Goal: Information Seeking & Learning: Learn about a topic

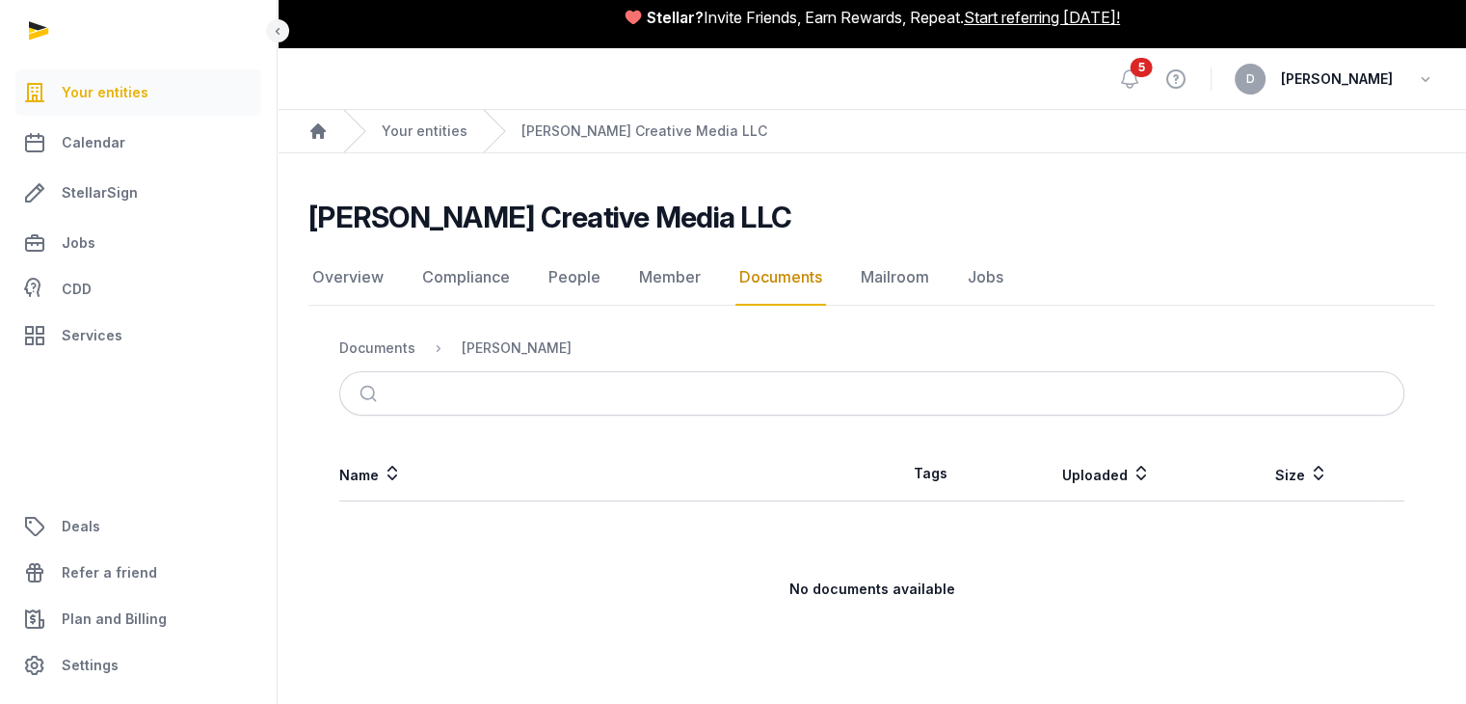
scroll to position [23, 0]
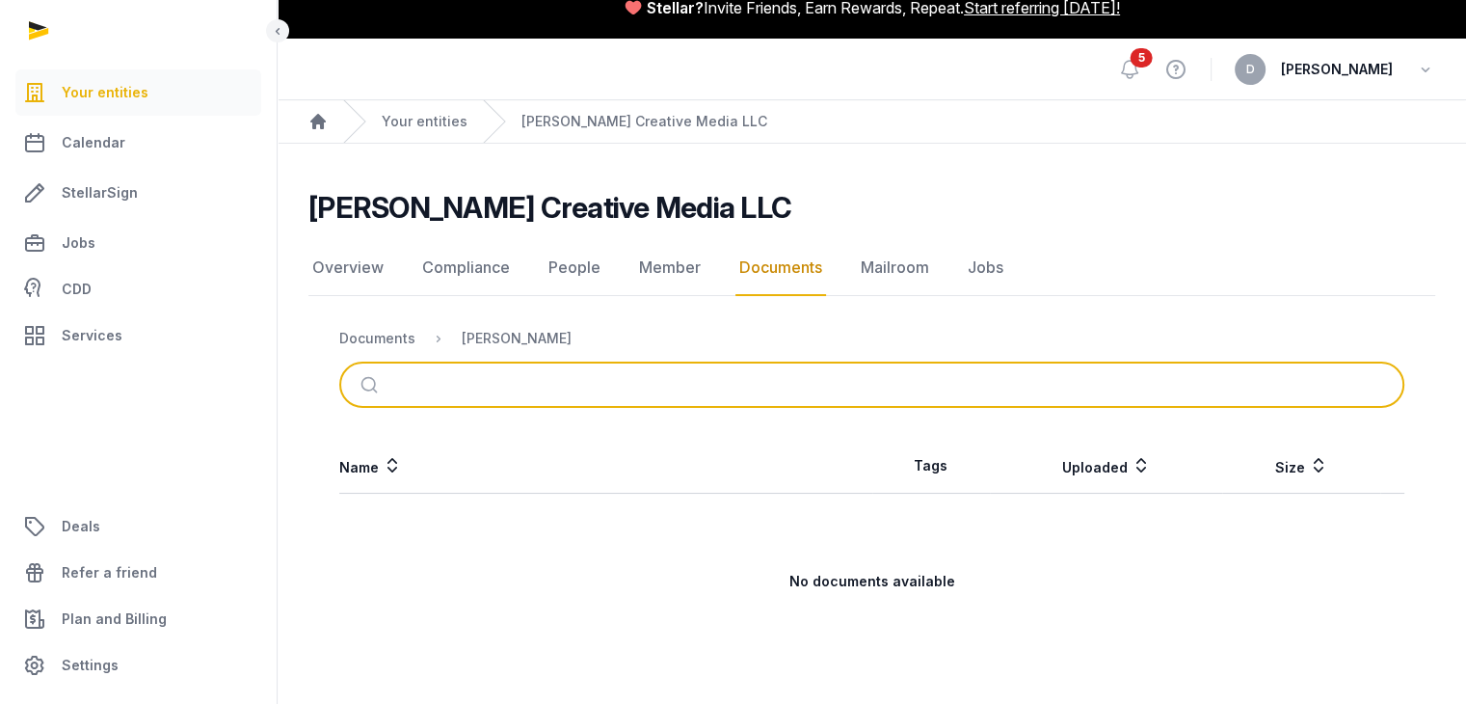
click at [595, 384] on input "search" at bounding box center [894, 384] width 1001 height 42
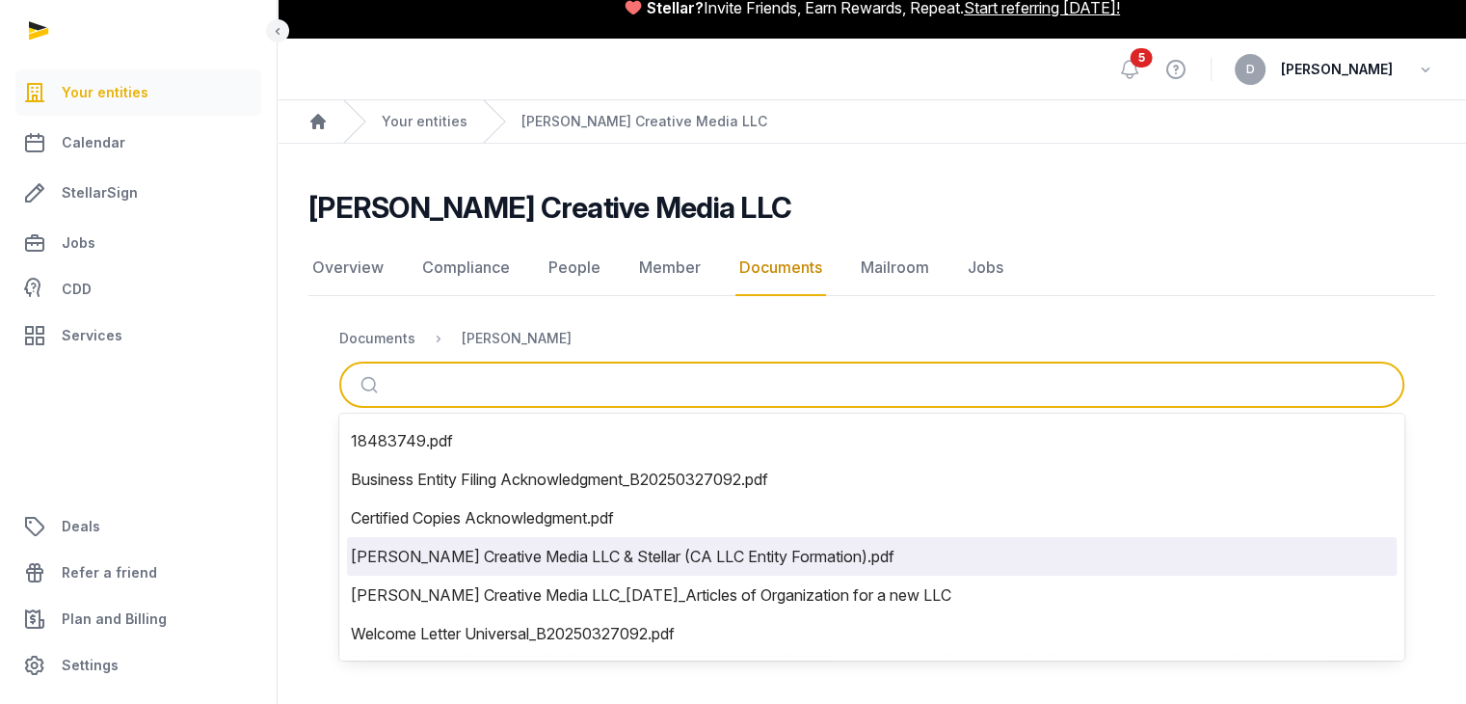
click at [671, 552] on li "Lipson Creative Media LLC & Stellar (CA LLC Entity Formation).pdf" at bounding box center [872, 556] width 1050 height 39
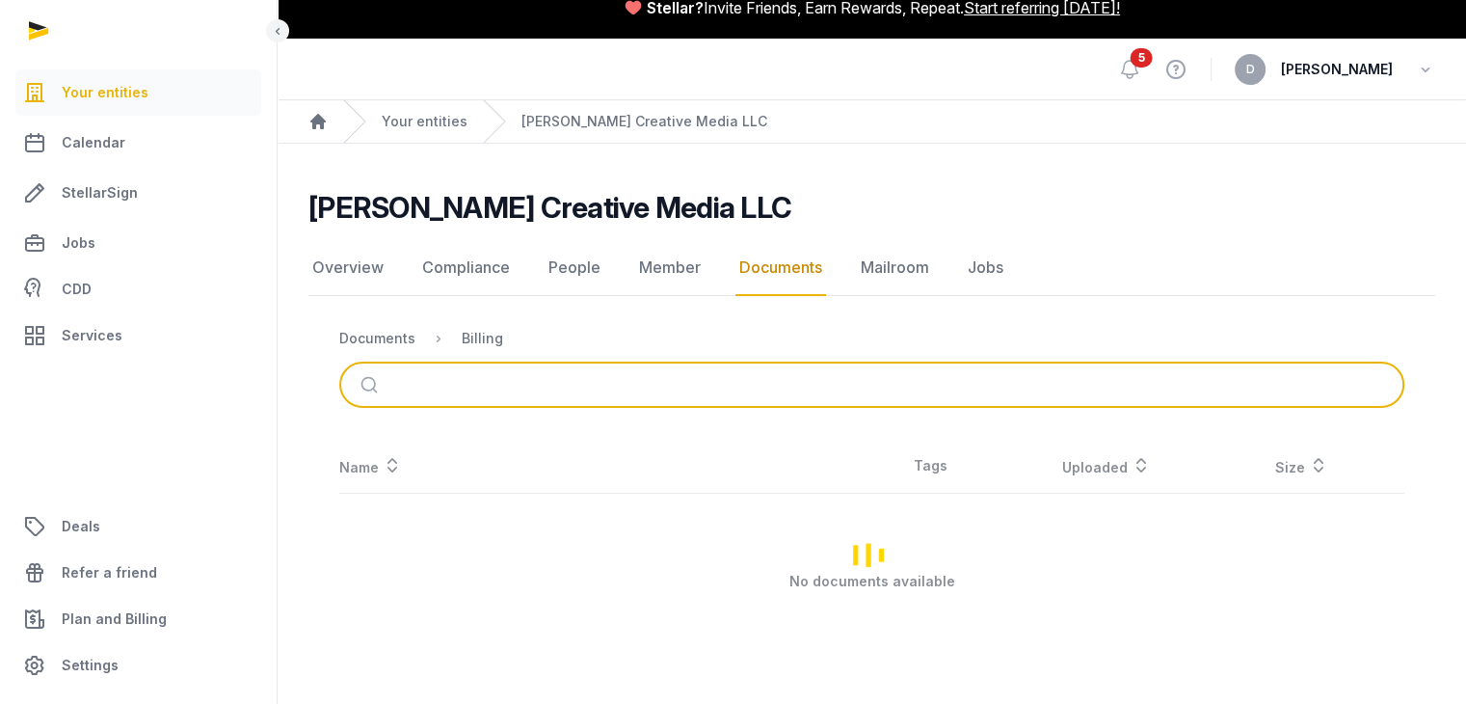
scroll to position [0, 0]
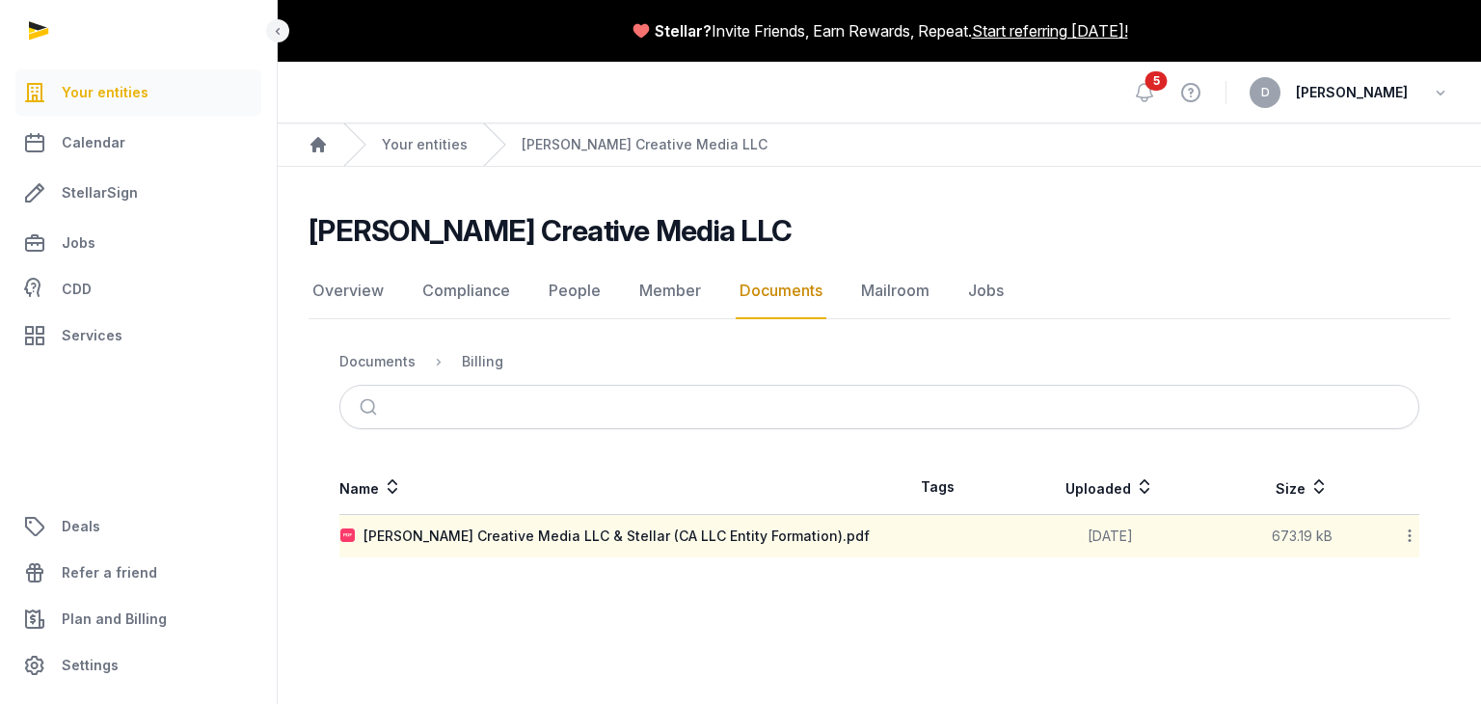
click at [1419, 533] on div "Name Tags Uploaded Size Lipson Creative Media LLC & Stellar (CA LLC Entity Form…" at bounding box center [878, 508] width 1141 height 97
click at [1411, 533] on icon at bounding box center [1409, 535] width 17 height 20
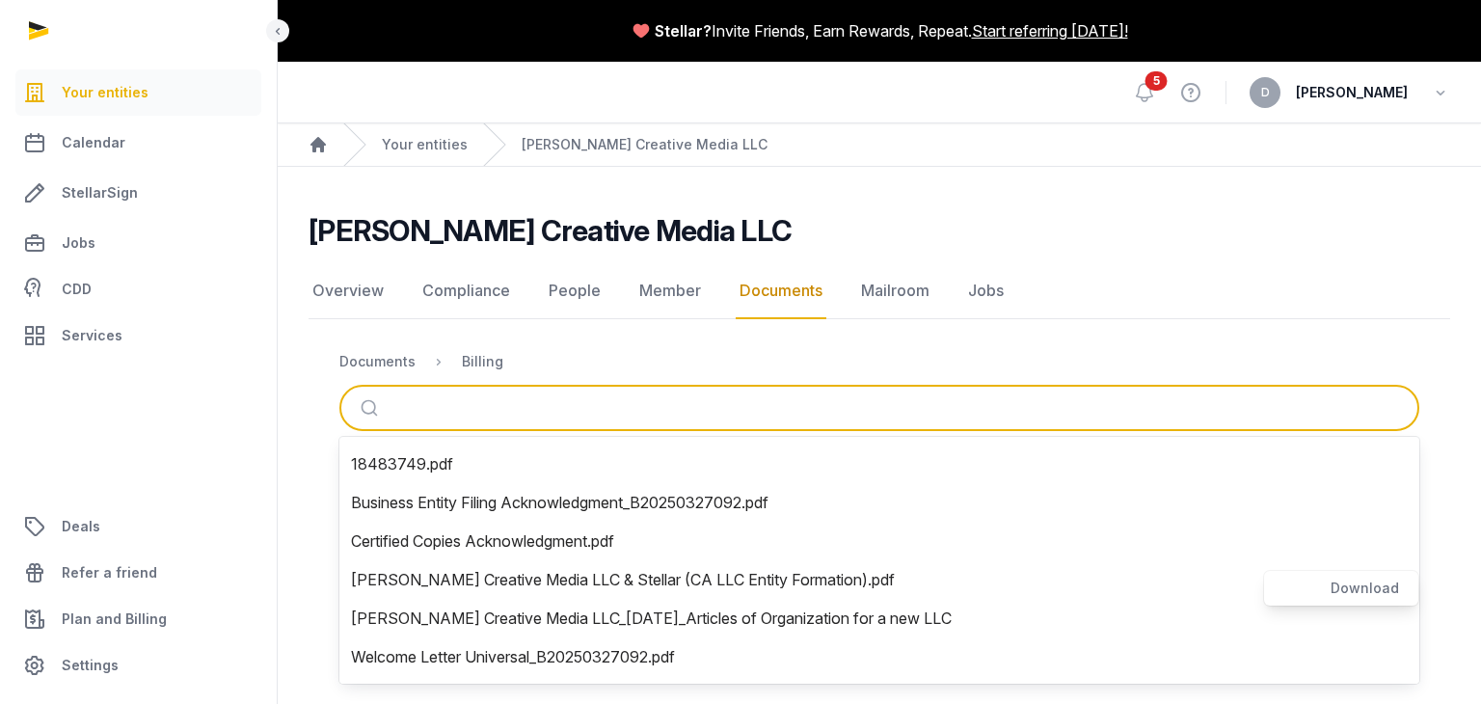
click at [416, 390] on input "search" at bounding box center [901, 408] width 1015 height 42
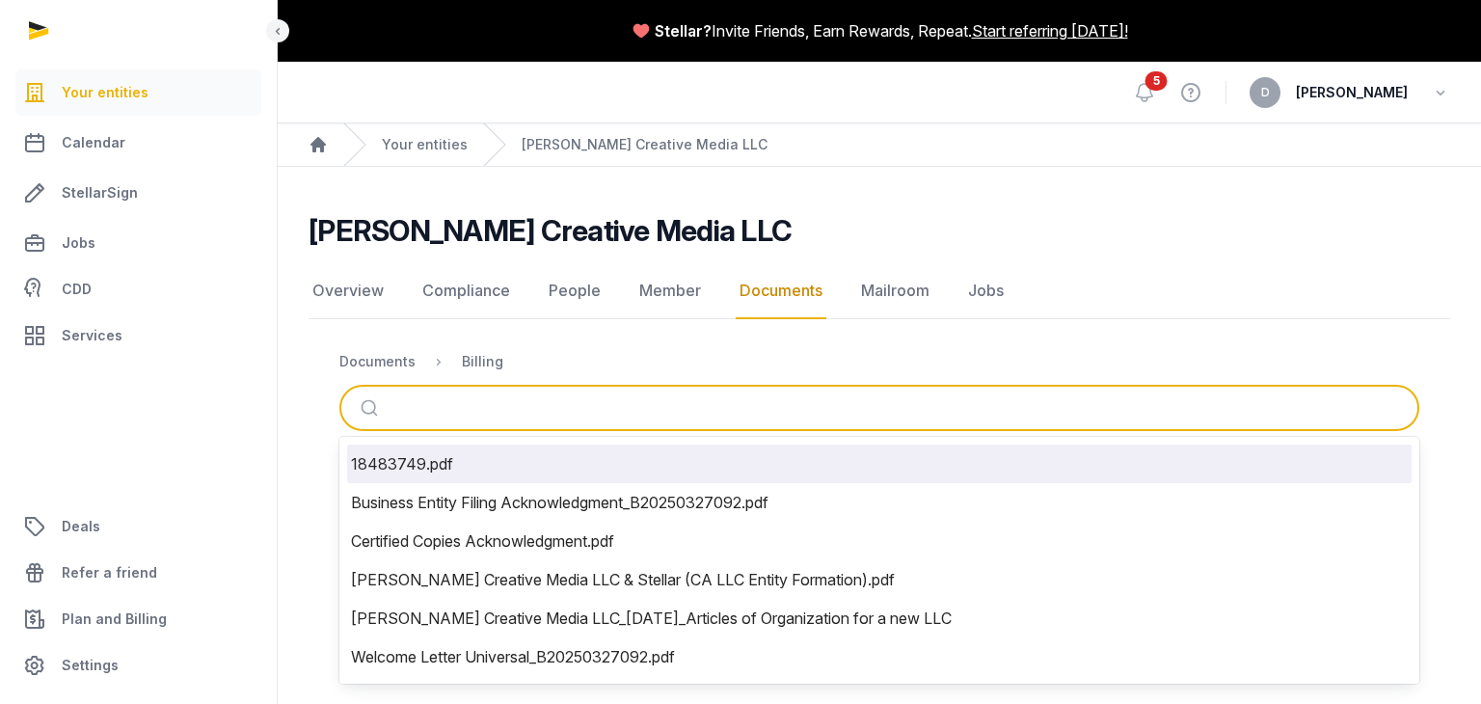
click at [513, 466] on li "18483749.pdf" at bounding box center [879, 463] width 1064 height 39
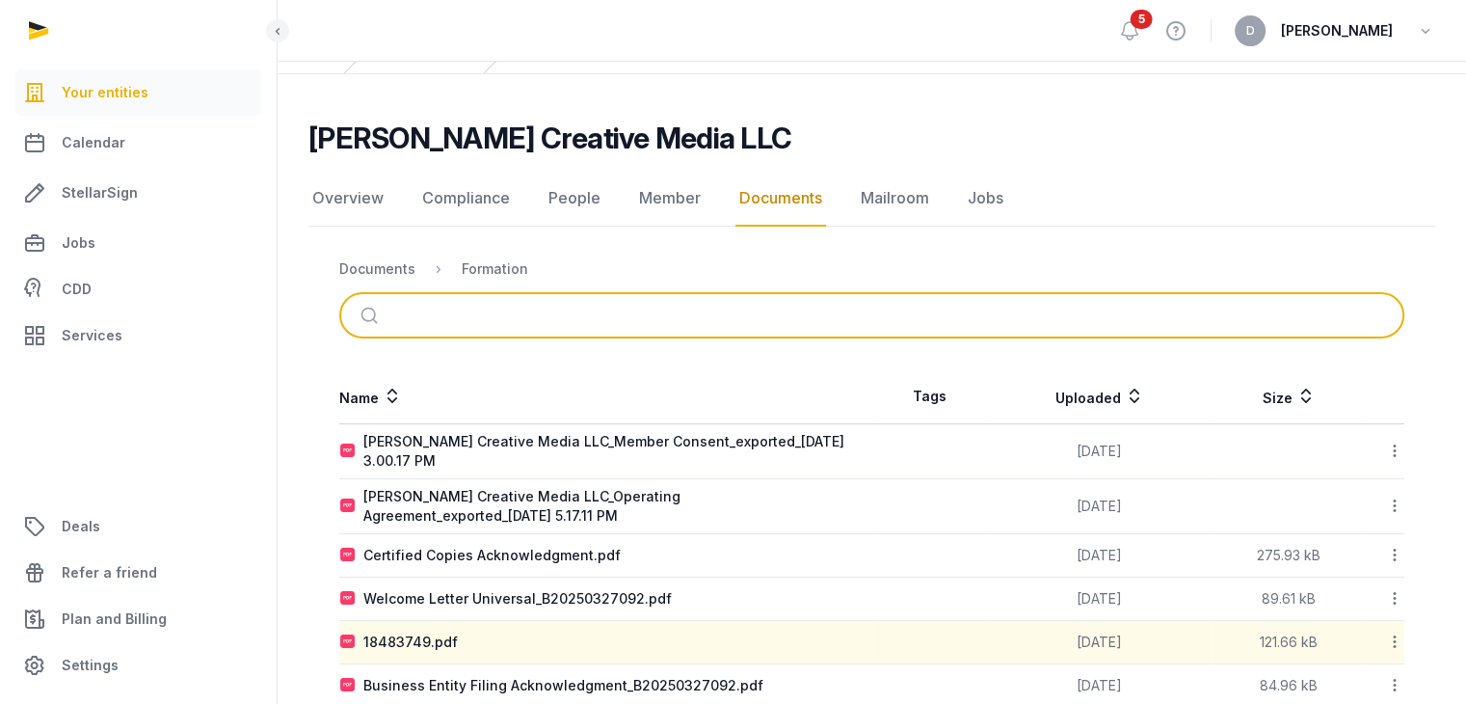
scroll to position [131, 0]
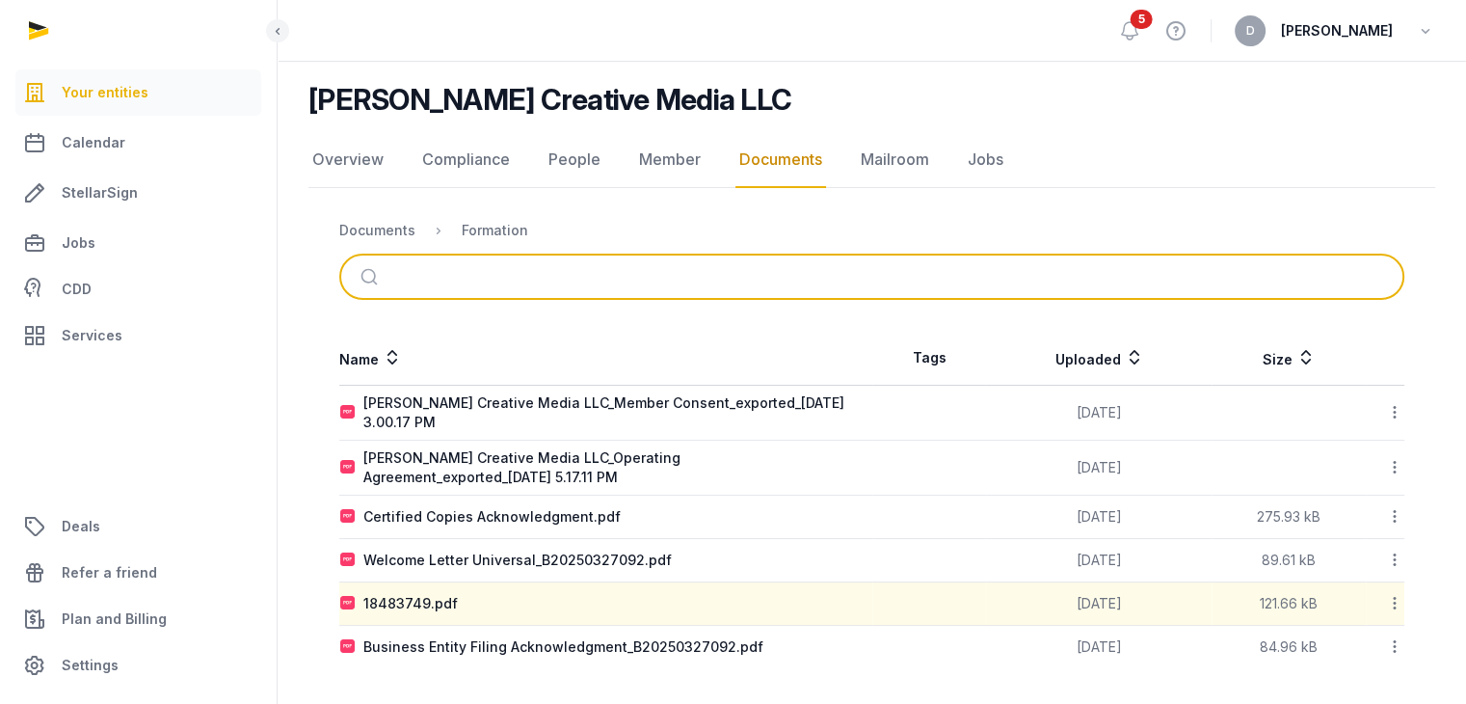
click at [468, 280] on input "search" at bounding box center [894, 276] width 1001 height 42
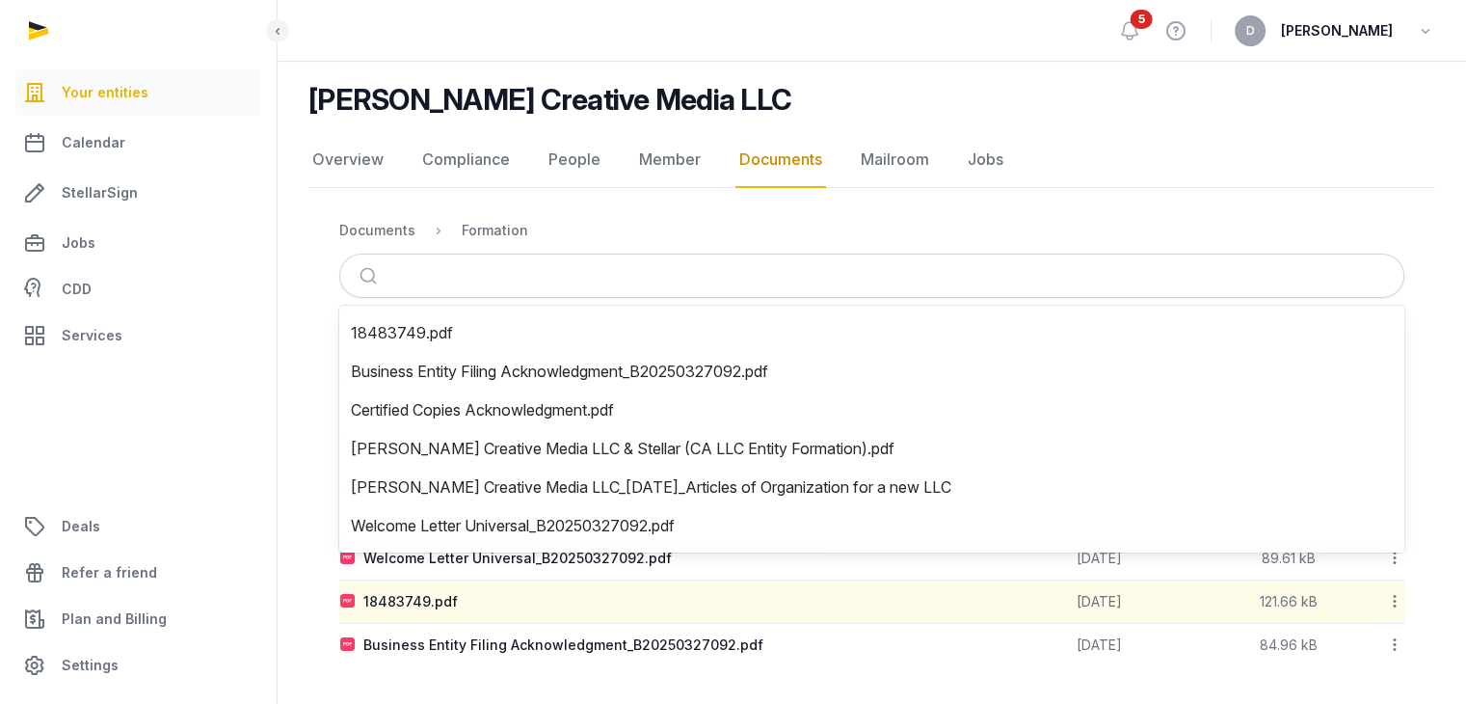
scroll to position [130, 0]
click at [928, 208] on nav "Documents Formation" at bounding box center [871, 231] width 1065 height 46
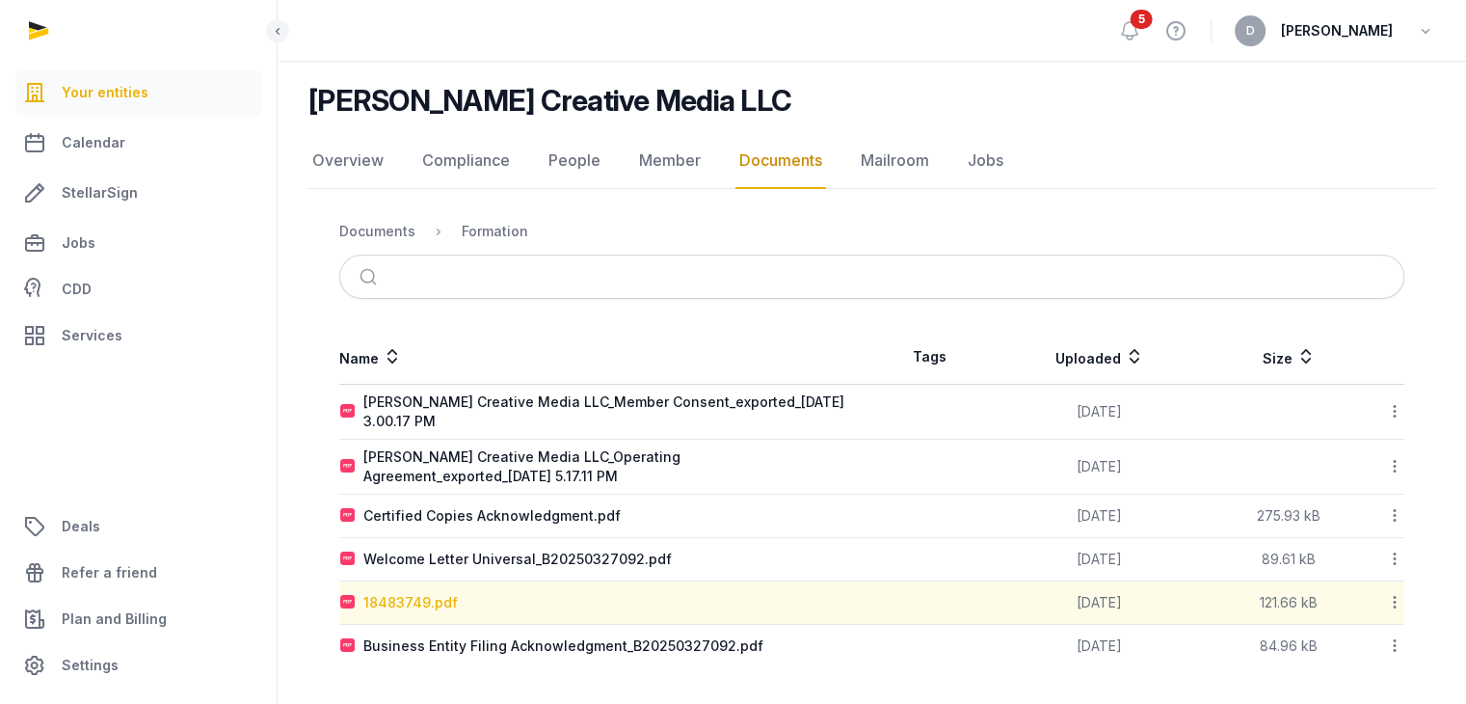
click at [440, 595] on div "18483749.pdf" at bounding box center [410, 602] width 94 height 19
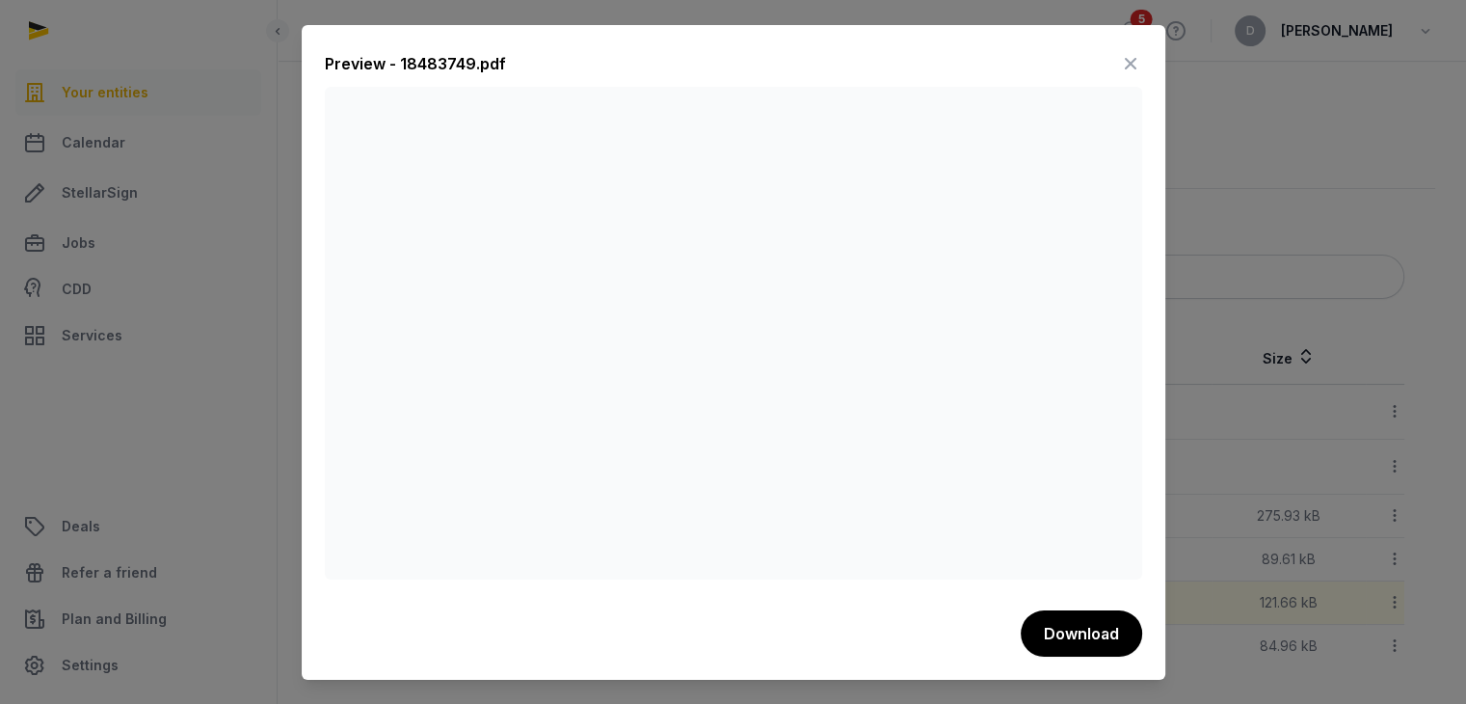
click at [1241, 213] on div at bounding box center [733, 352] width 1466 height 704
click at [1130, 64] on icon at bounding box center [1130, 63] width 23 height 31
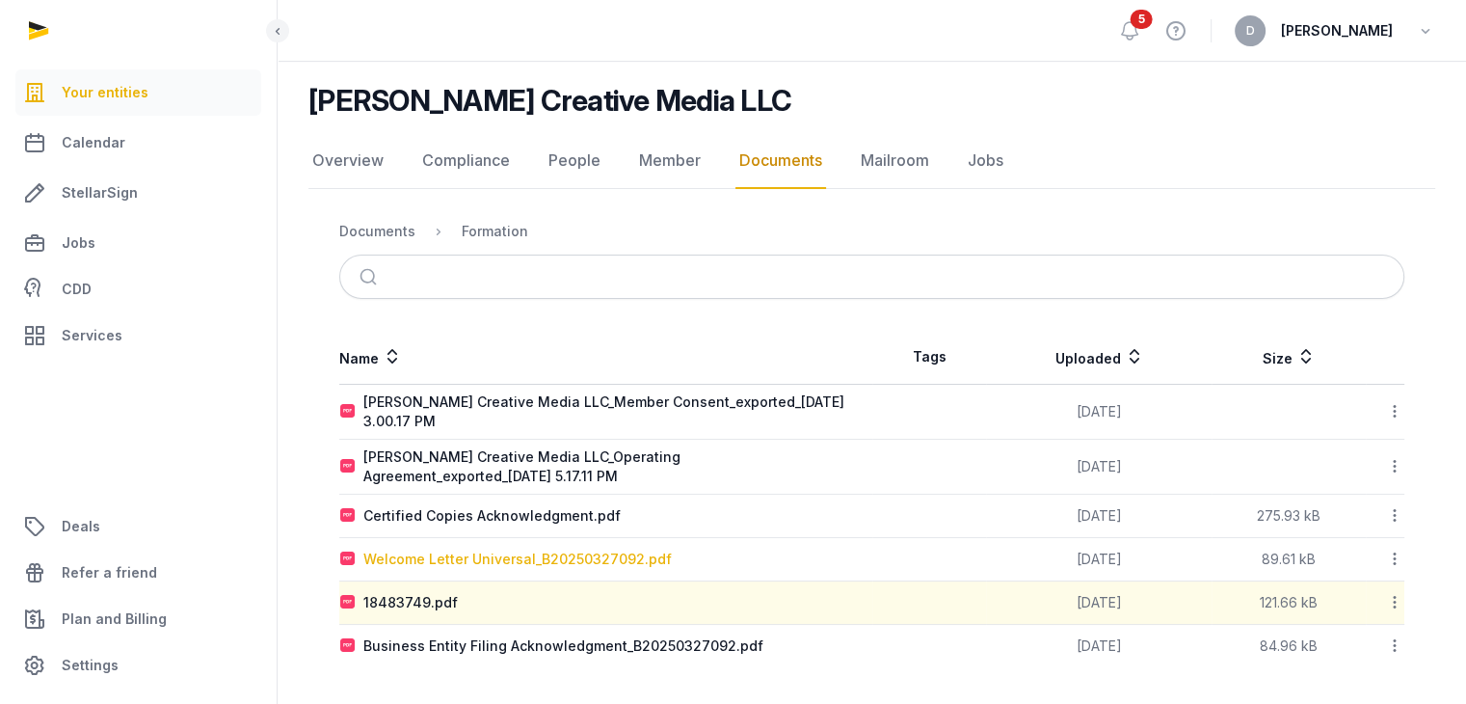
click at [549, 556] on div "Welcome Letter Universal_B20250327092.pdf" at bounding box center [517, 558] width 308 height 19
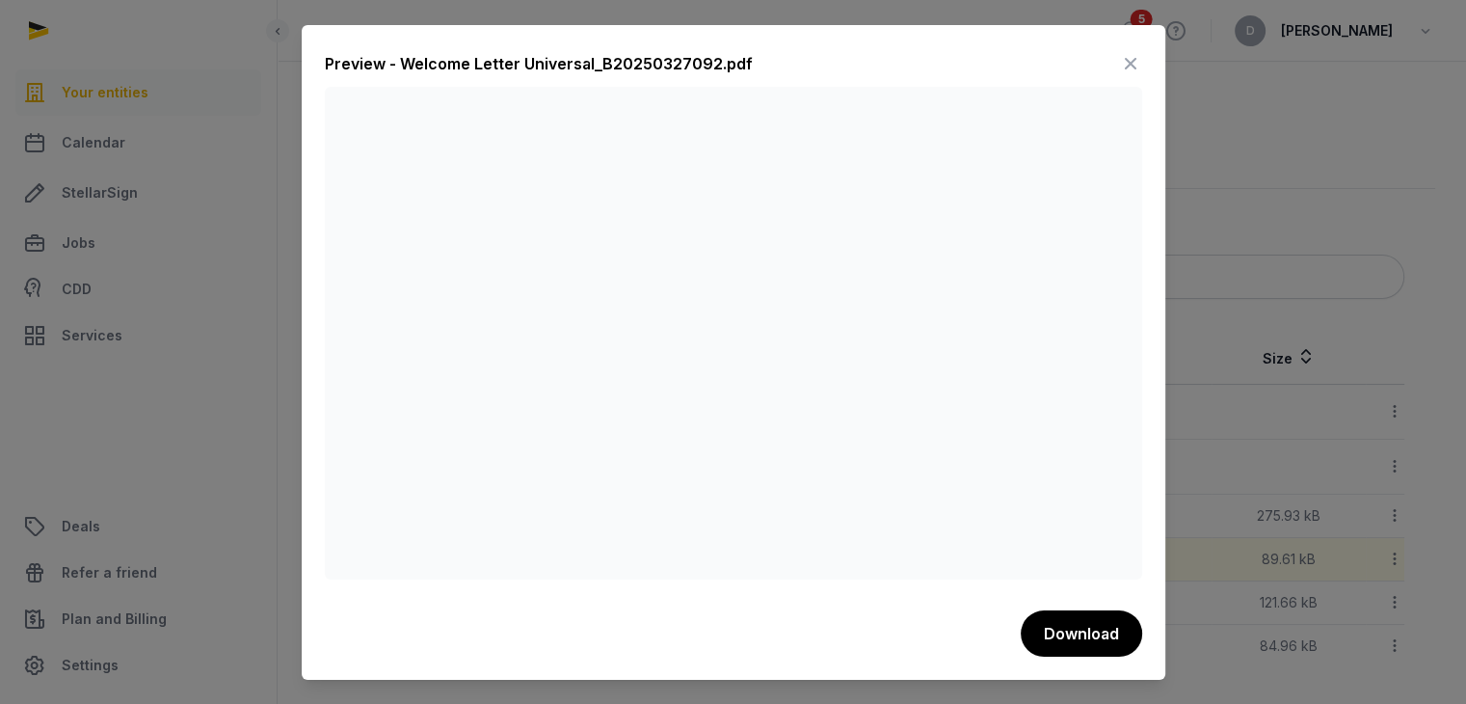
click at [1187, 225] on div at bounding box center [733, 352] width 1466 height 704
click at [1257, 221] on div at bounding box center [733, 352] width 1466 height 704
click at [1122, 64] on icon at bounding box center [1130, 63] width 23 height 31
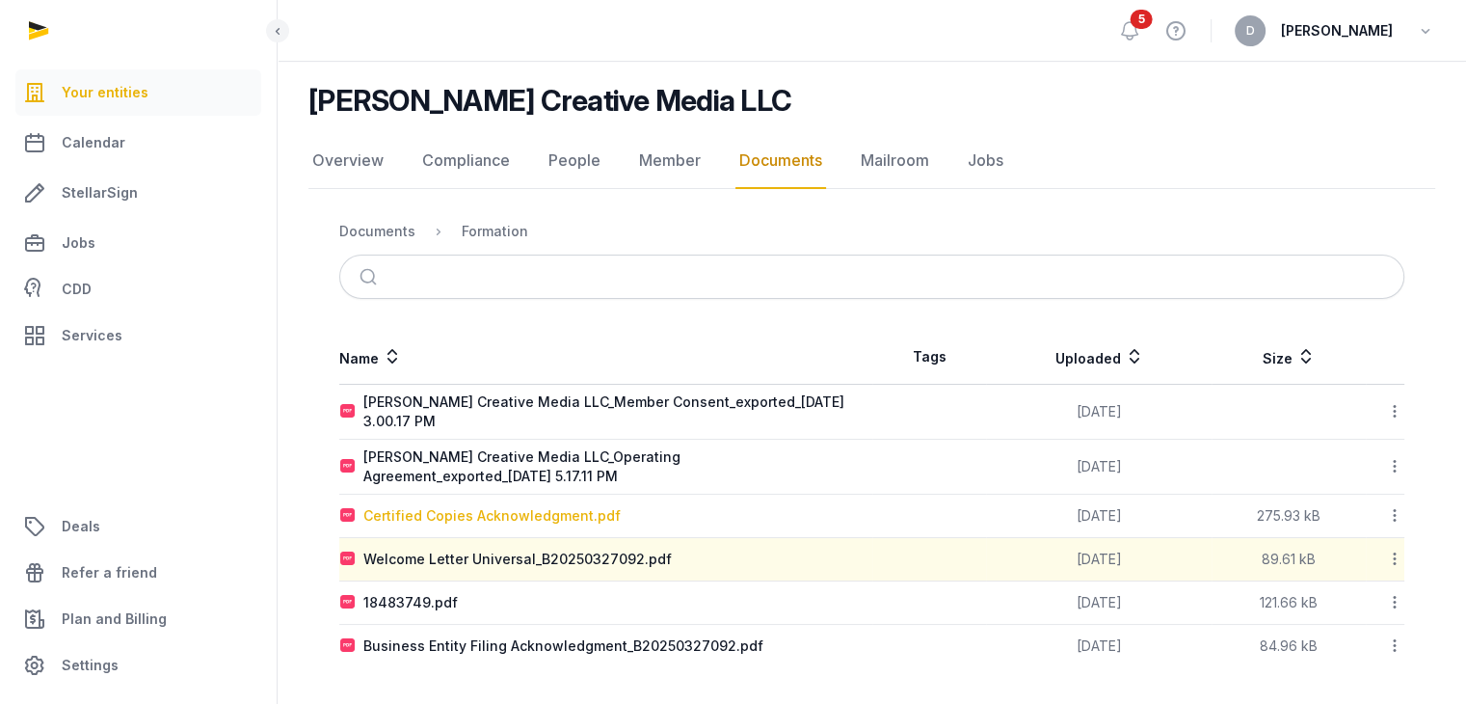
click at [514, 515] on div "Certified Copies Acknowledgment.pdf" at bounding box center [491, 515] width 257 height 19
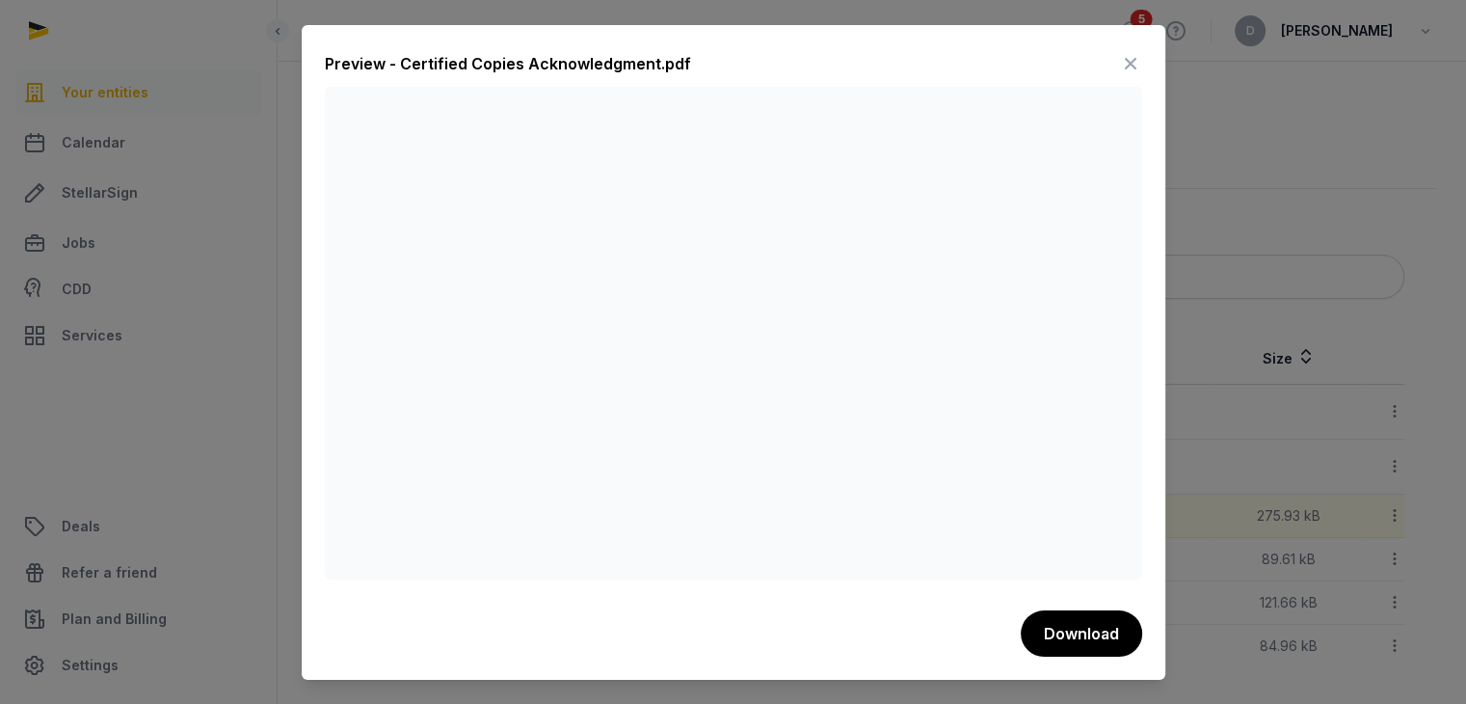
click at [1252, 165] on div at bounding box center [733, 352] width 1466 height 704
click at [1128, 64] on icon at bounding box center [1130, 63] width 23 height 31
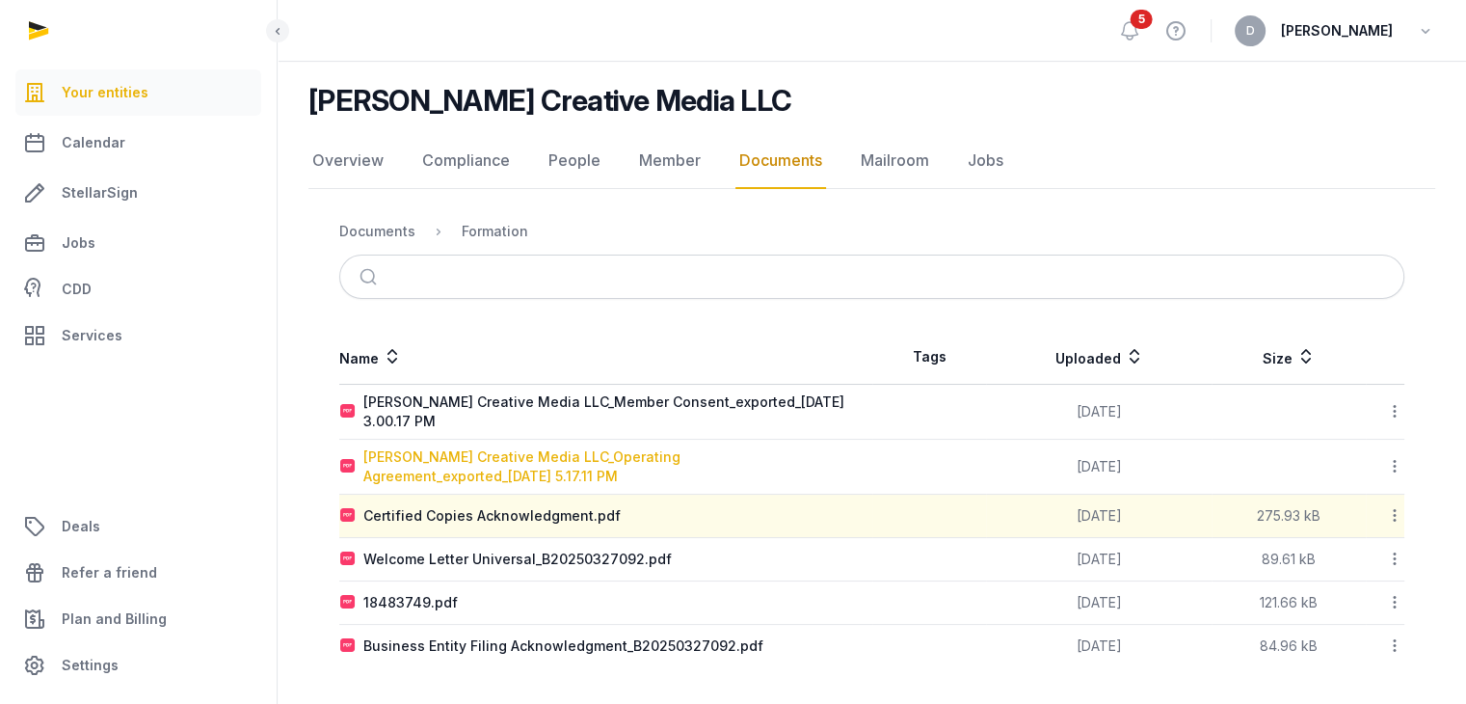
click at [536, 459] on div "Lipson Creative Media LLC_Operating Agreement_exported_2025-10-10 5.17.11 PM" at bounding box center [617, 466] width 508 height 39
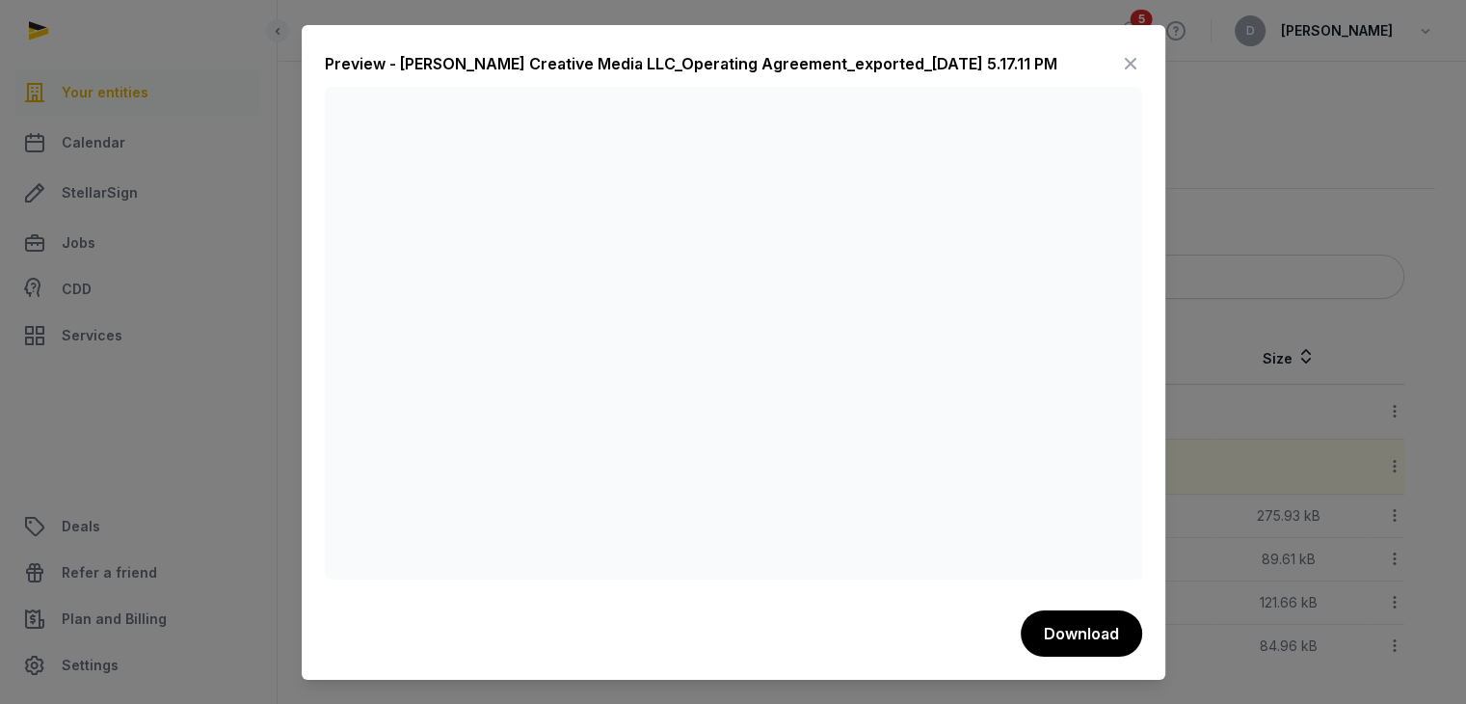
click at [1130, 61] on icon at bounding box center [1130, 63] width 23 height 31
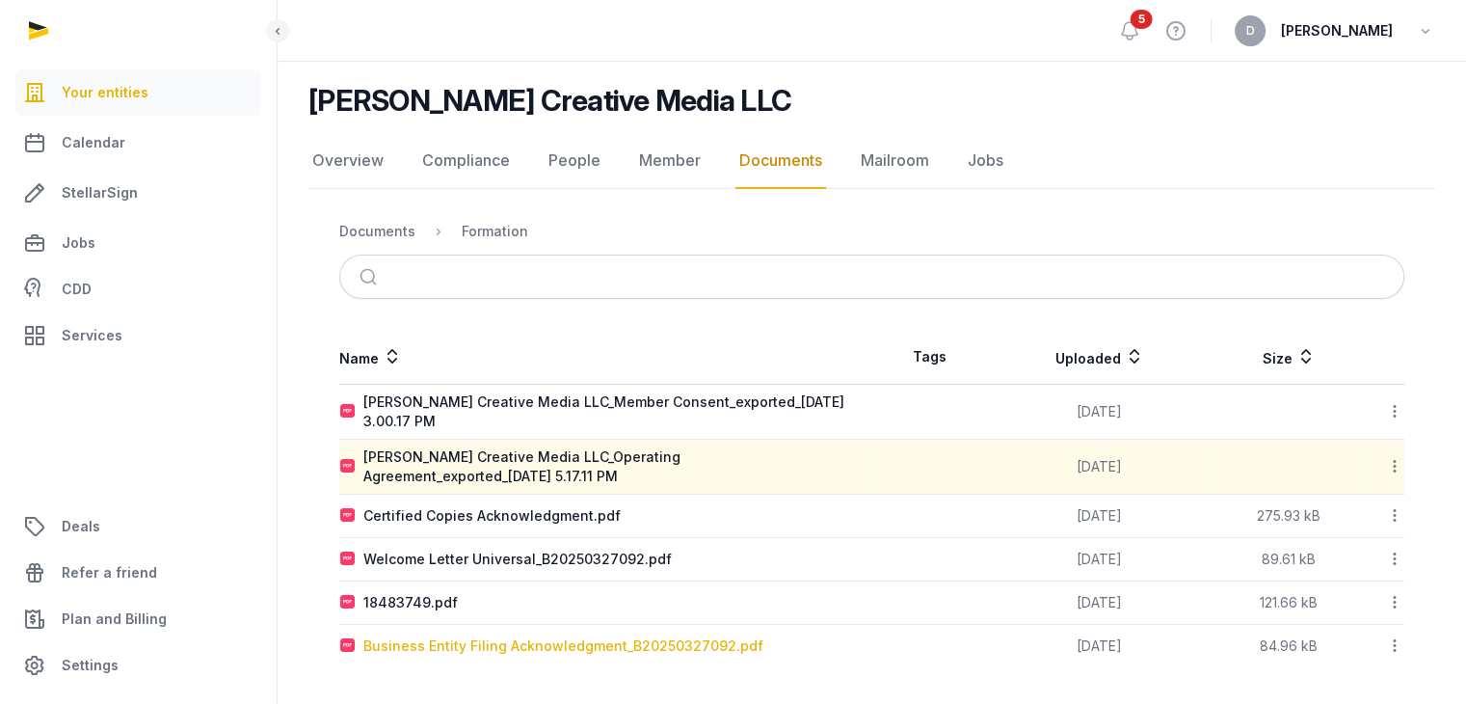
click at [489, 646] on div "Business Entity Filing Acknowledgment_B20250327092.pdf" at bounding box center [563, 645] width 400 height 19
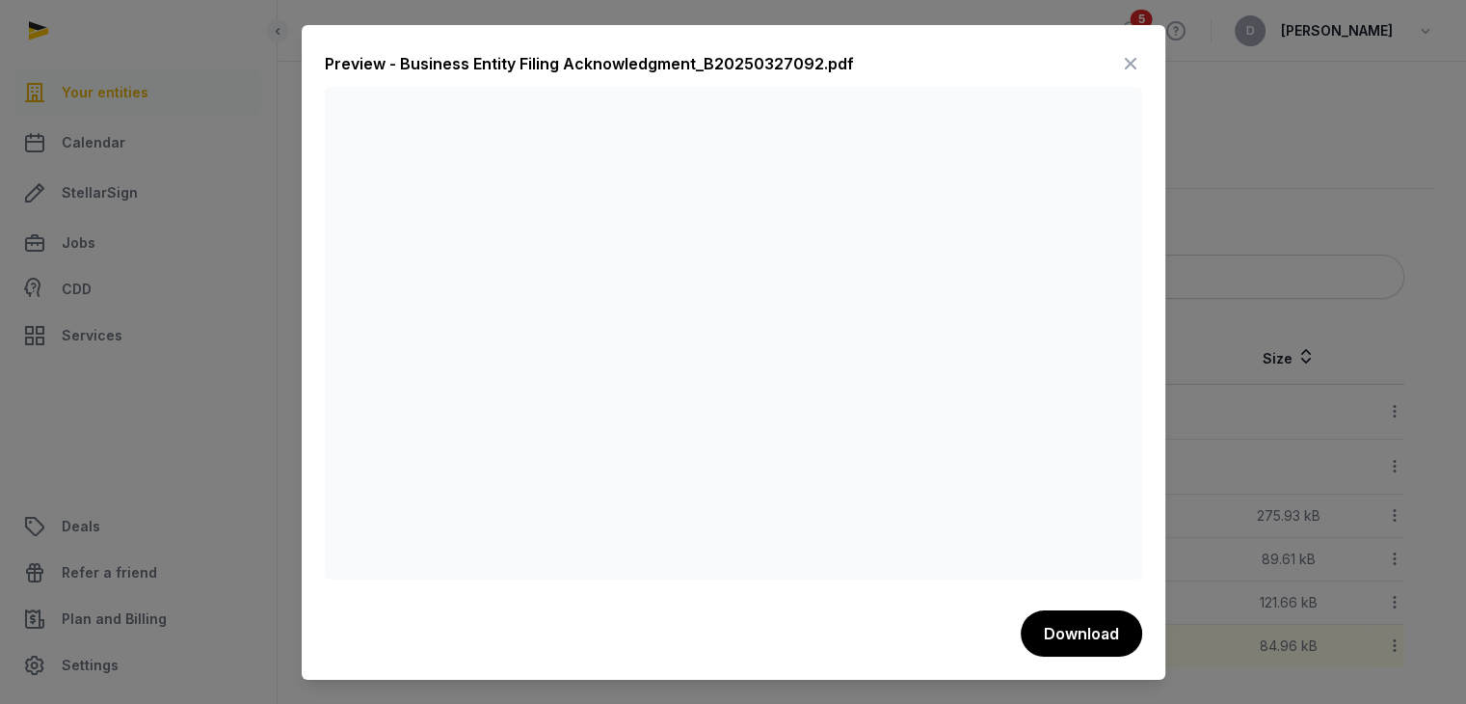
click at [1123, 66] on icon at bounding box center [1130, 63] width 23 height 31
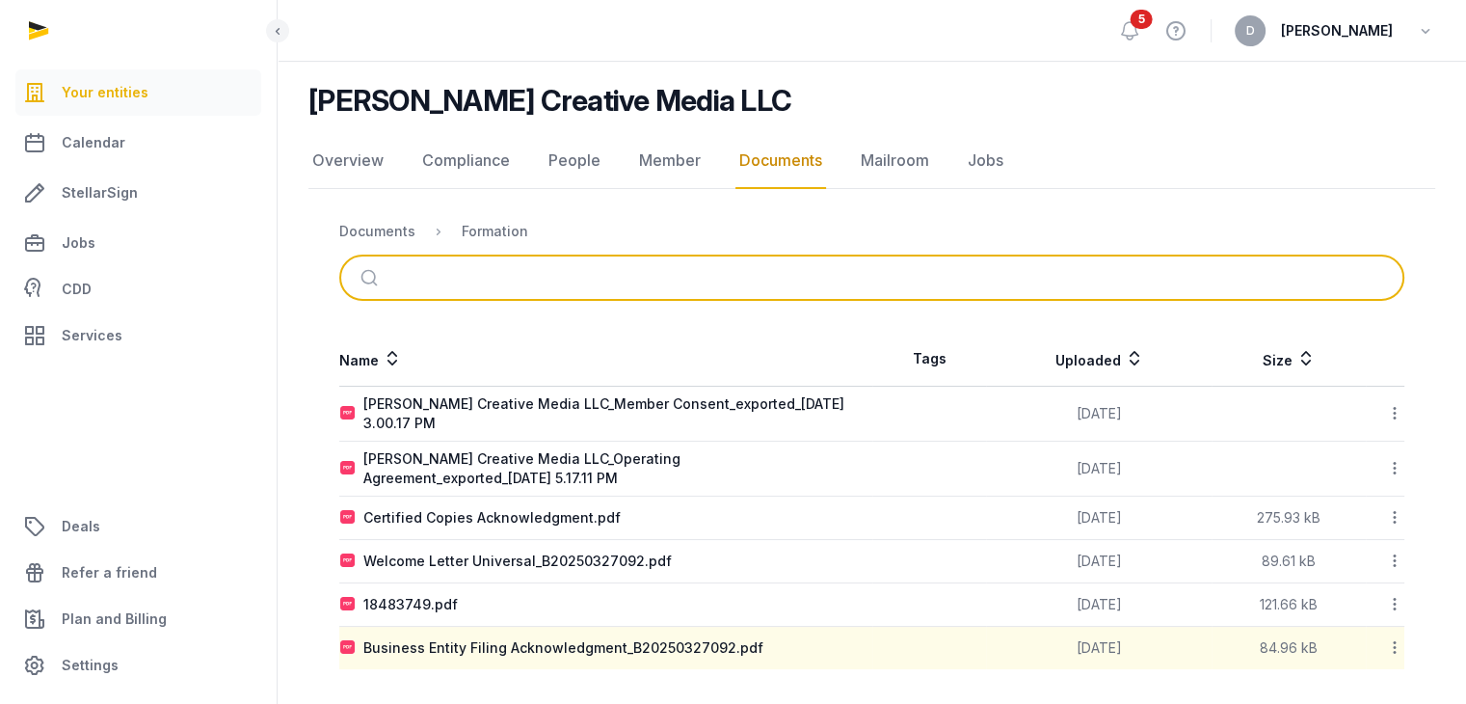
scroll to position [131, 0]
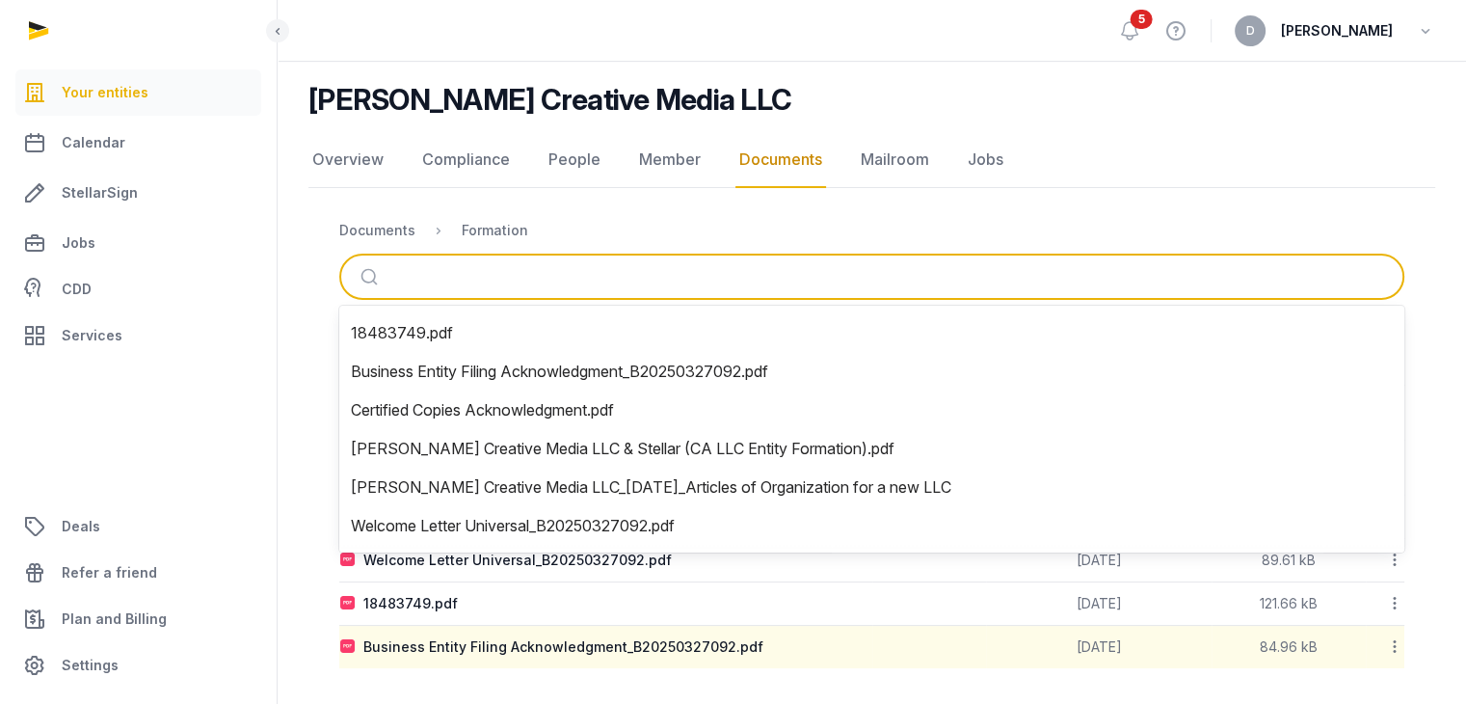
click at [856, 282] on input "search" at bounding box center [894, 276] width 1001 height 42
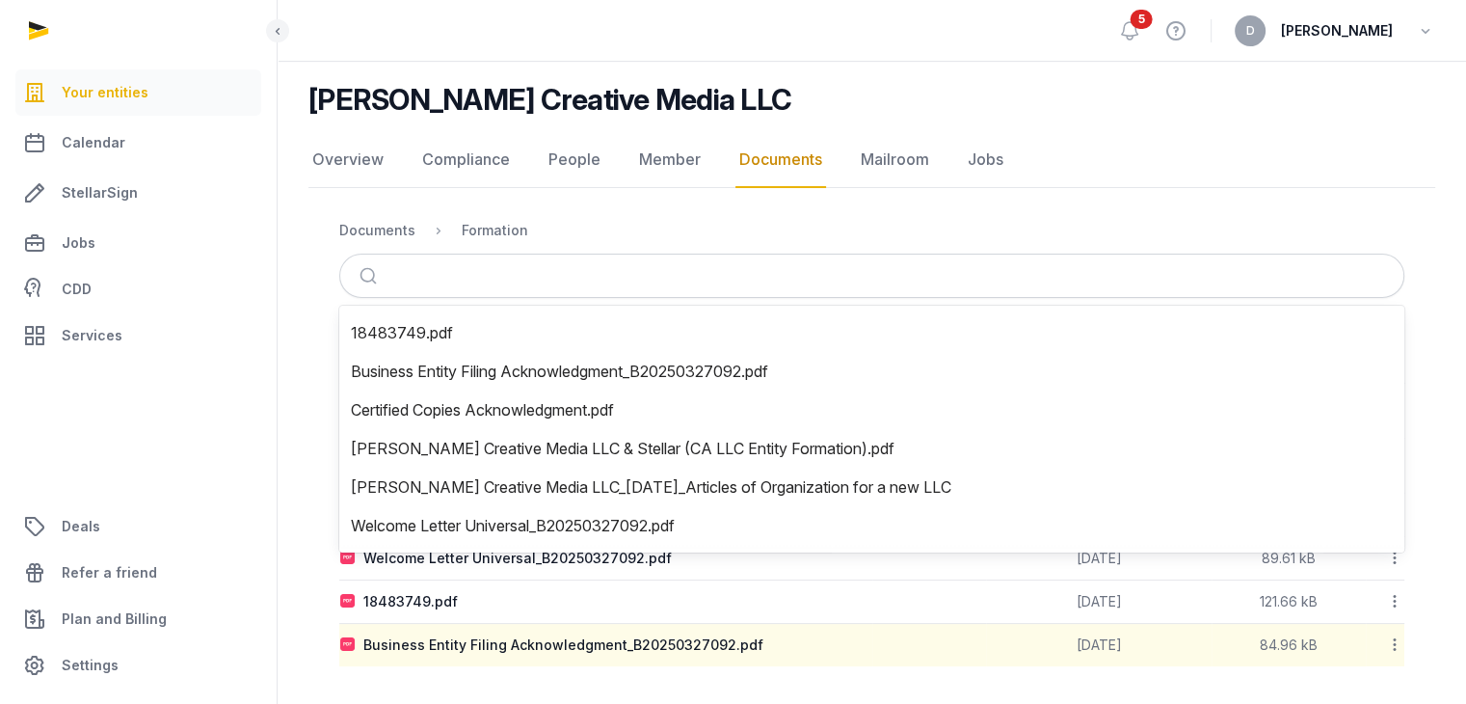
scroll to position [130, 0]
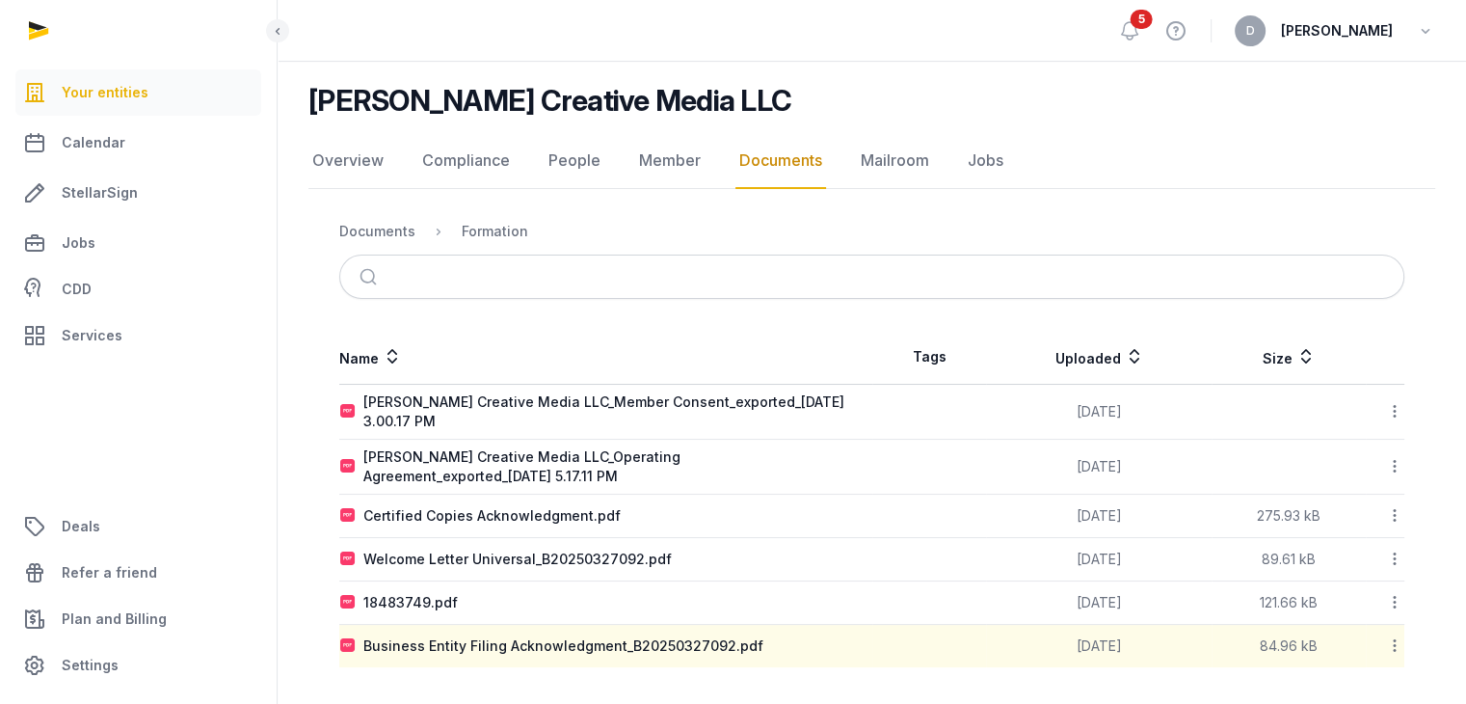
click at [788, 225] on nav "Documents Formation" at bounding box center [871, 231] width 1065 height 46
click at [108, 190] on span "StellarSign" at bounding box center [100, 192] width 76 height 23
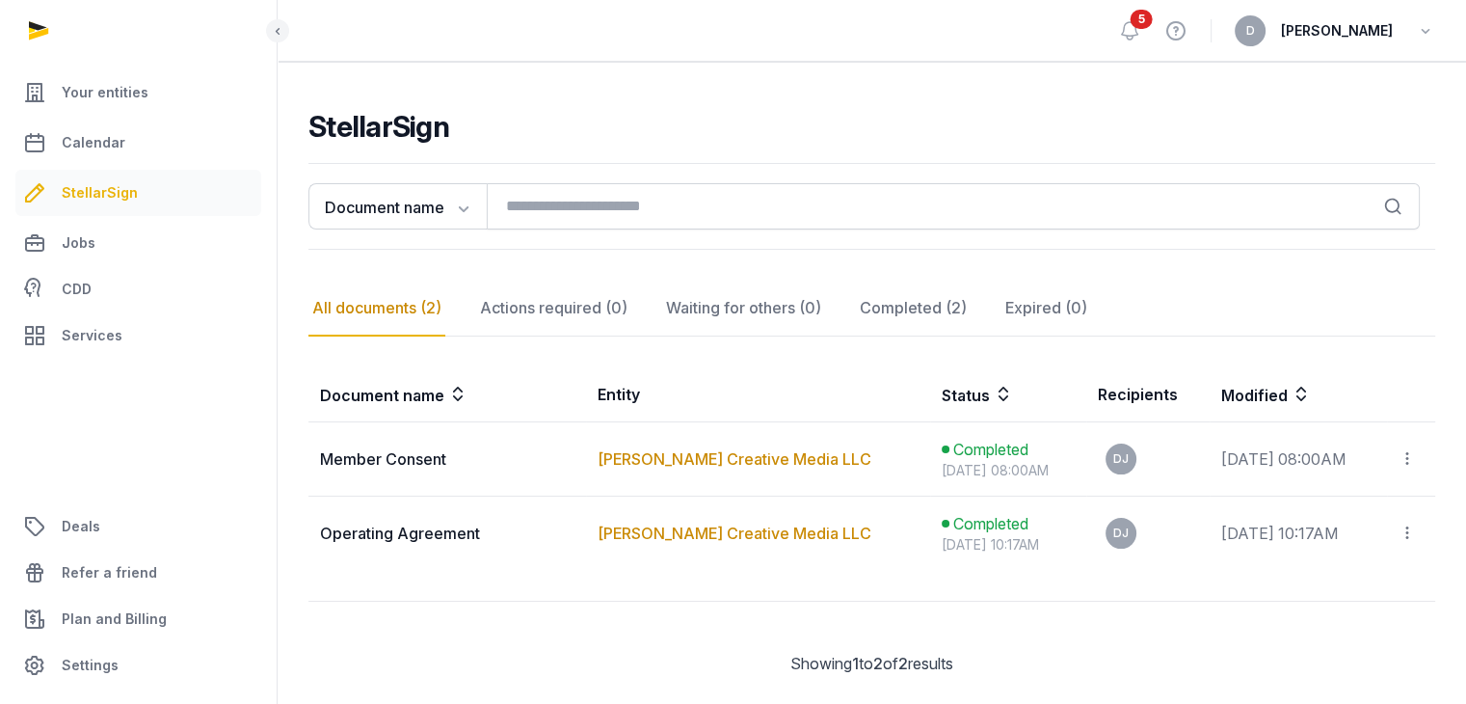
scroll to position [130, 0]
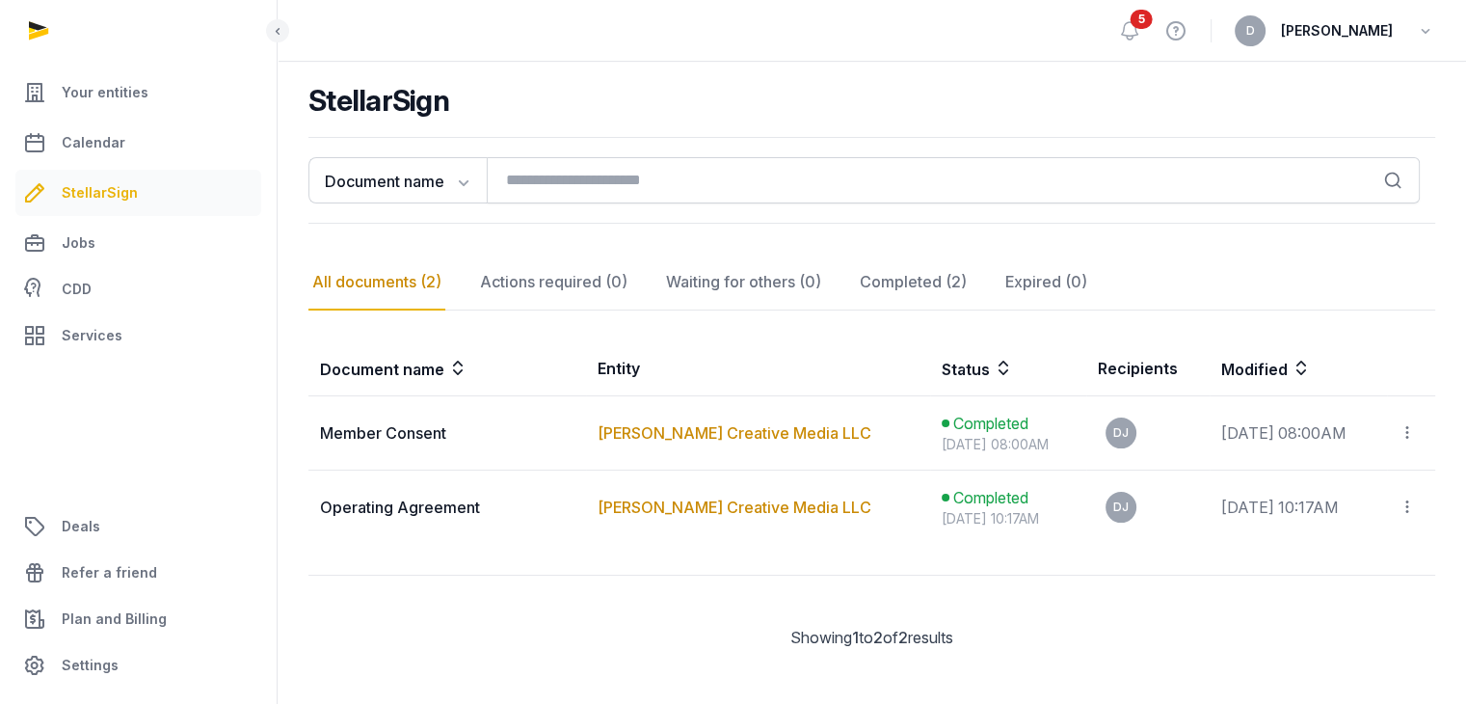
click at [975, 102] on h2 "StellarSign" at bounding box center [871, 100] width 1127 height 35
click at [87, 139] on span "Calendar" at bounding box center [94, 142] width 64 height 23
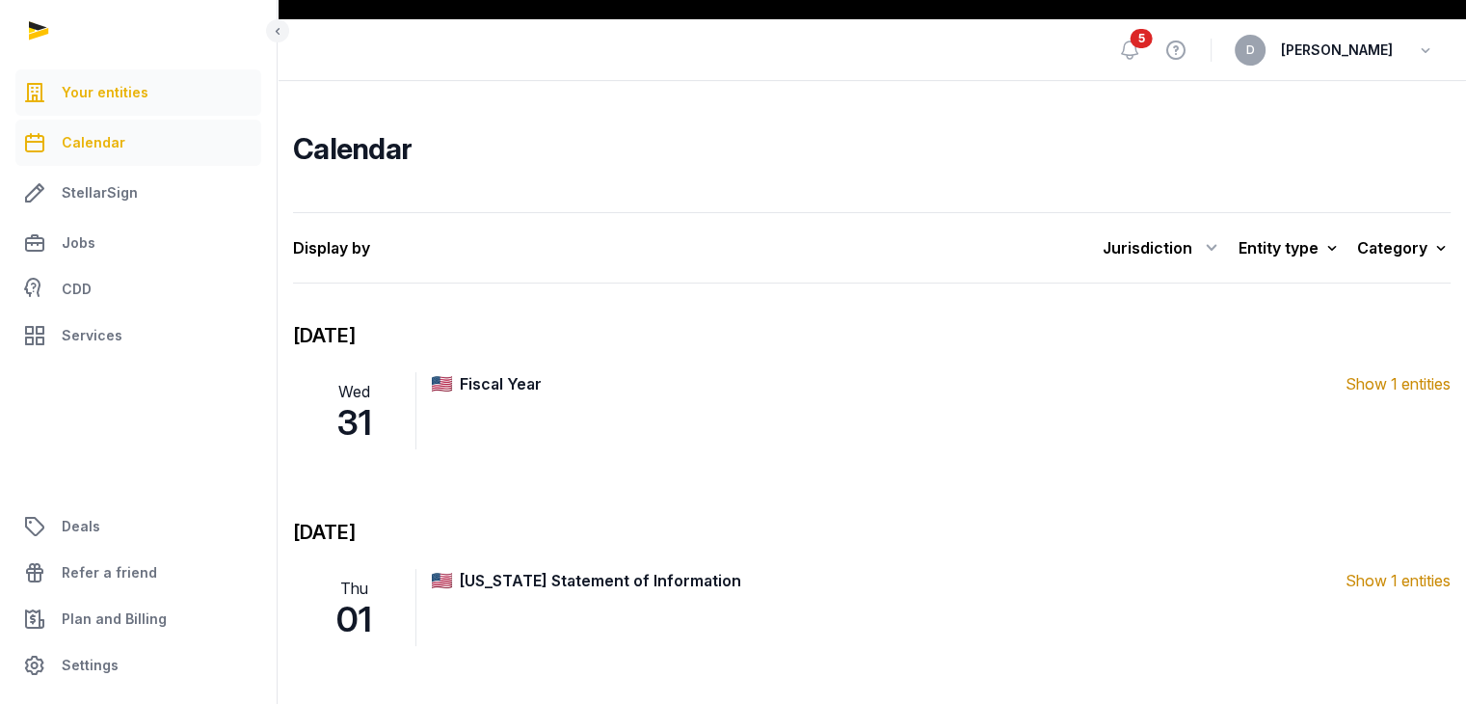
click at [99, 99] on span "Your entities" at bounding box center [105, 92] width 87 height 23
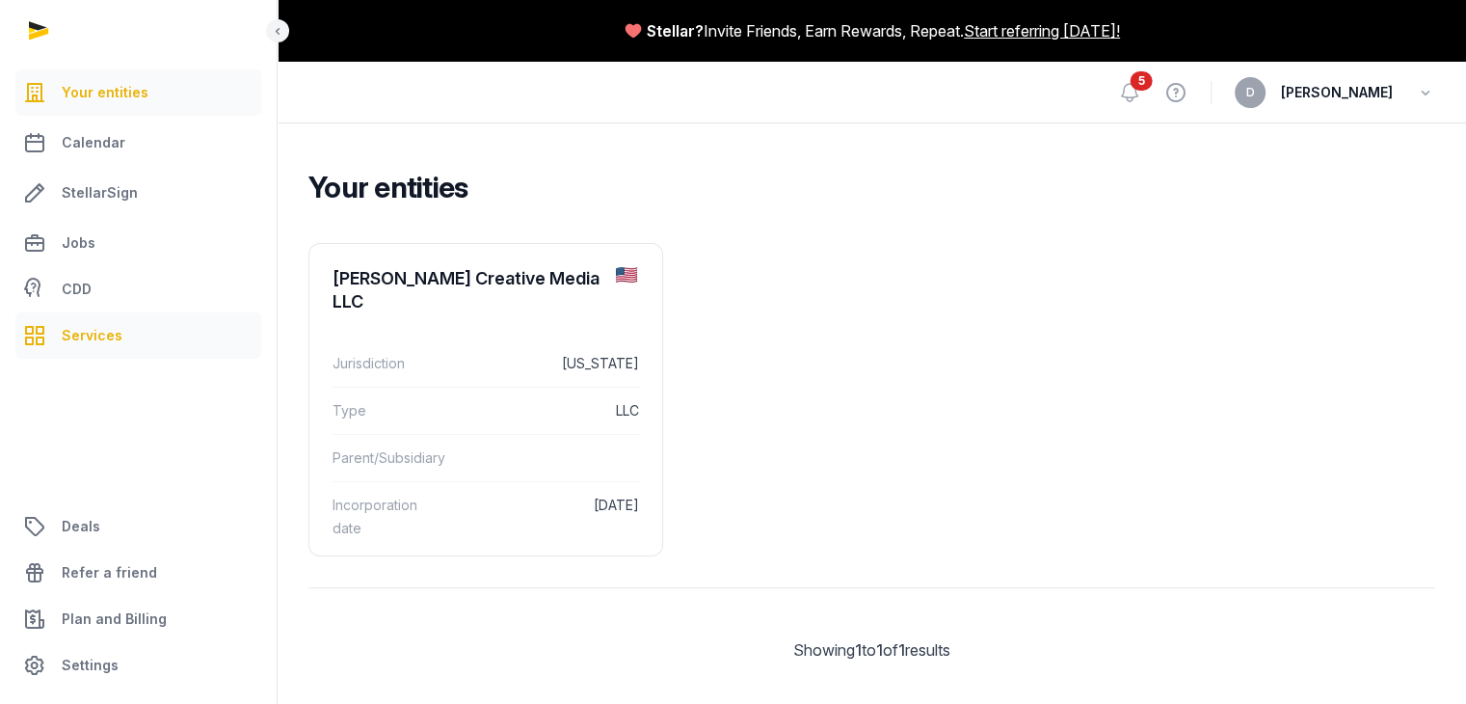
click at [83, 349] on link "Services" at bounding box center [138, 335] width 246 height 46
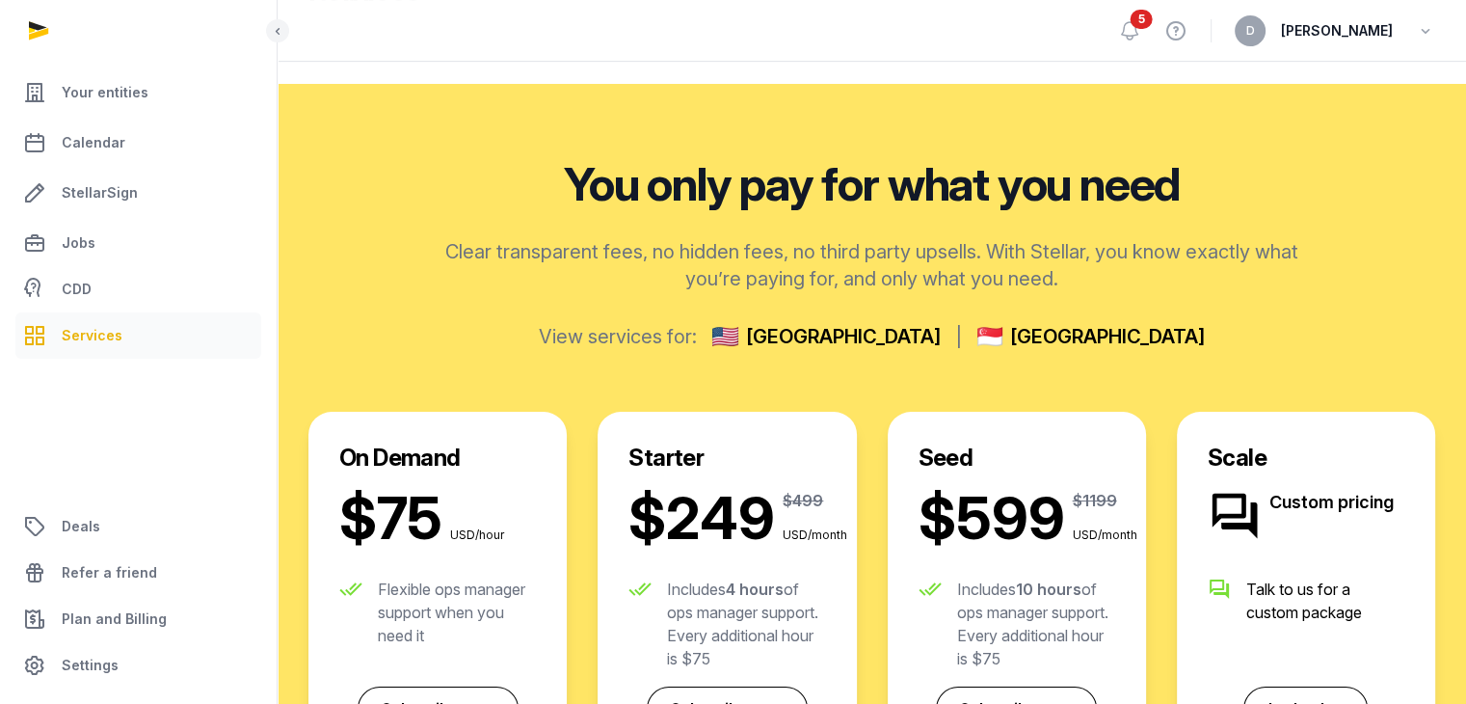
scroll to position [193, 0]
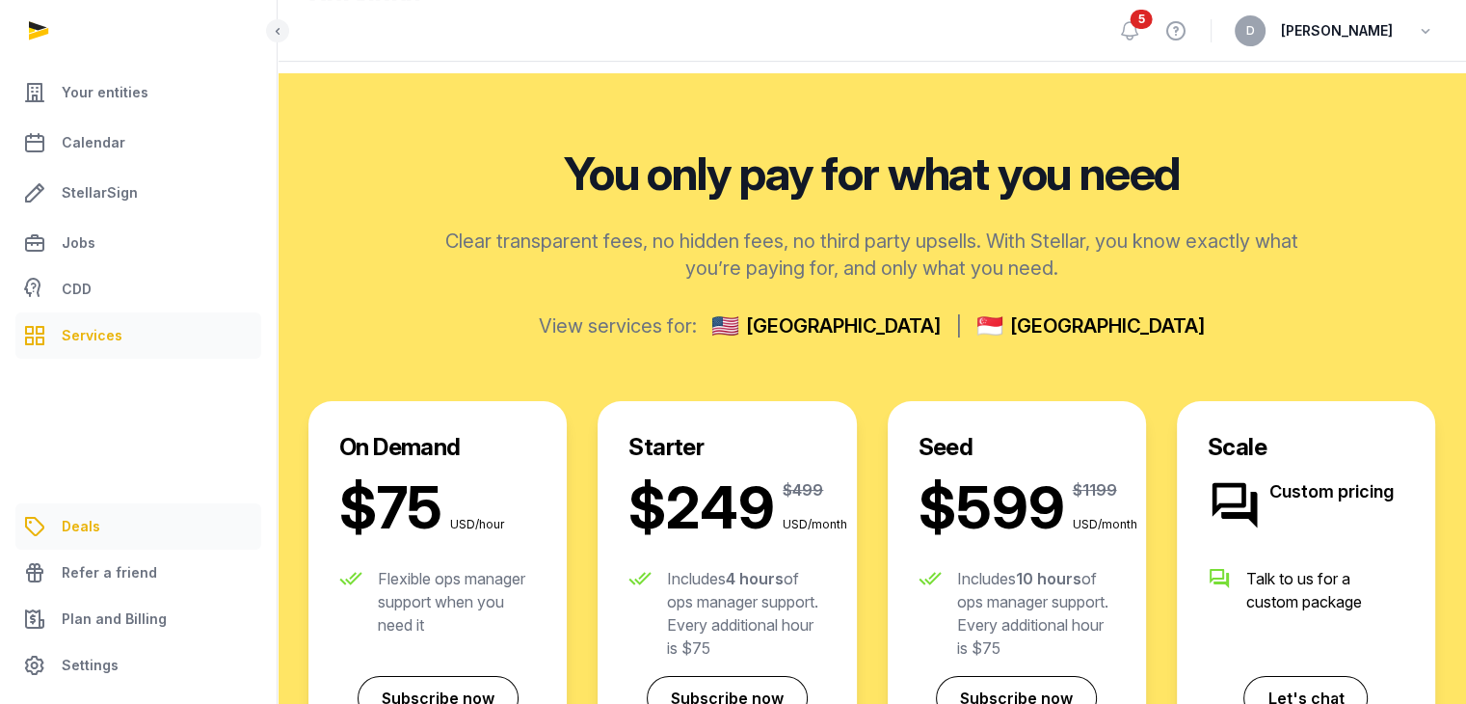
click at [112, 522] on link "Deals" at bounding box center [138, 526] width 246 height 46
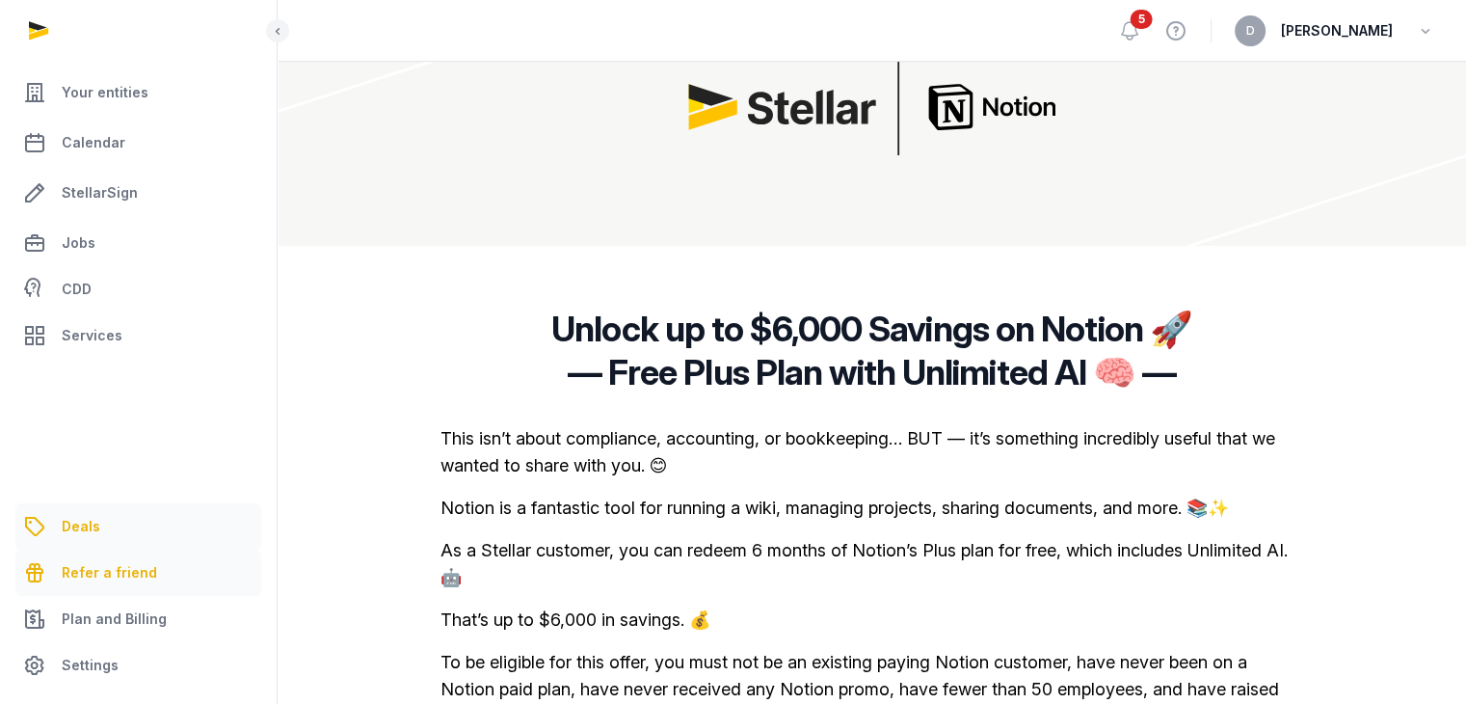
click at [119, 576] on span "Refer a friend" at bounding box center [109, 572] width 95 height 23
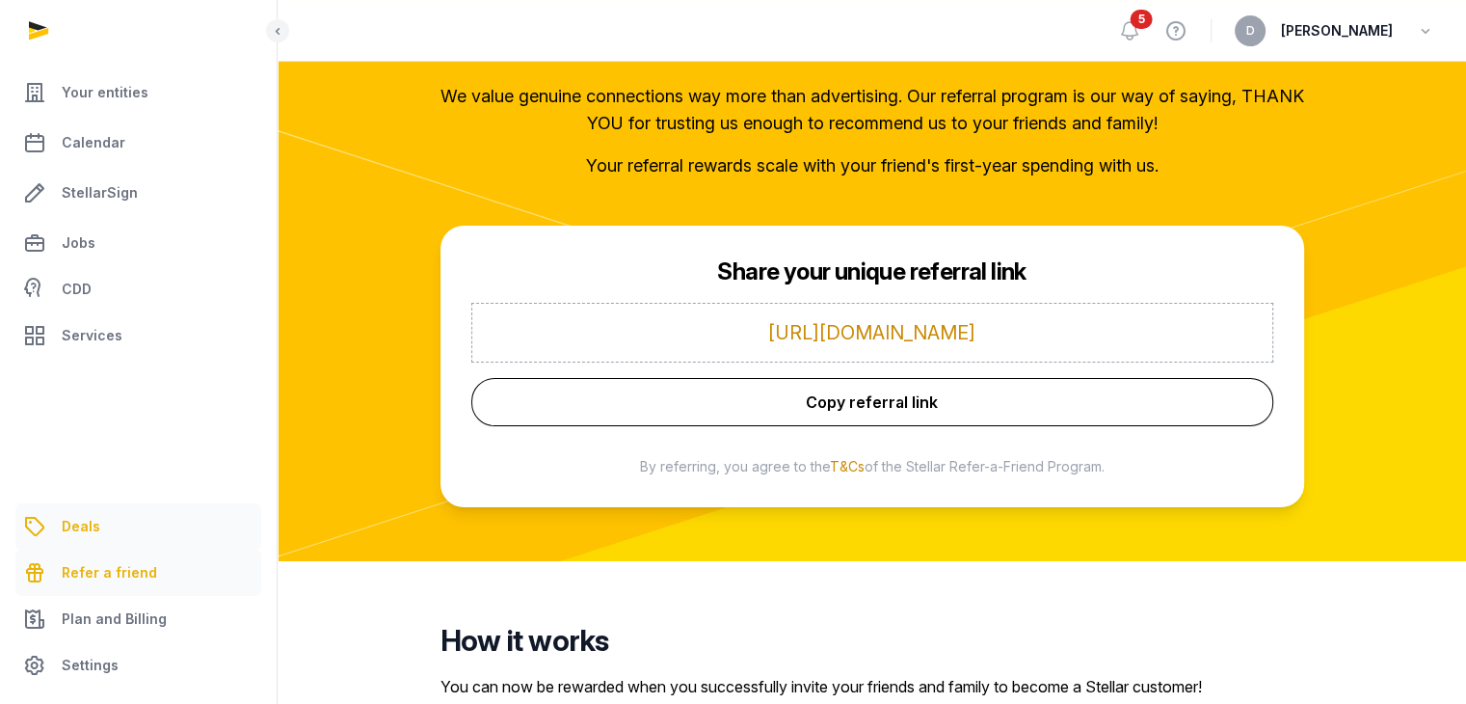
scroll to position [386, 0]
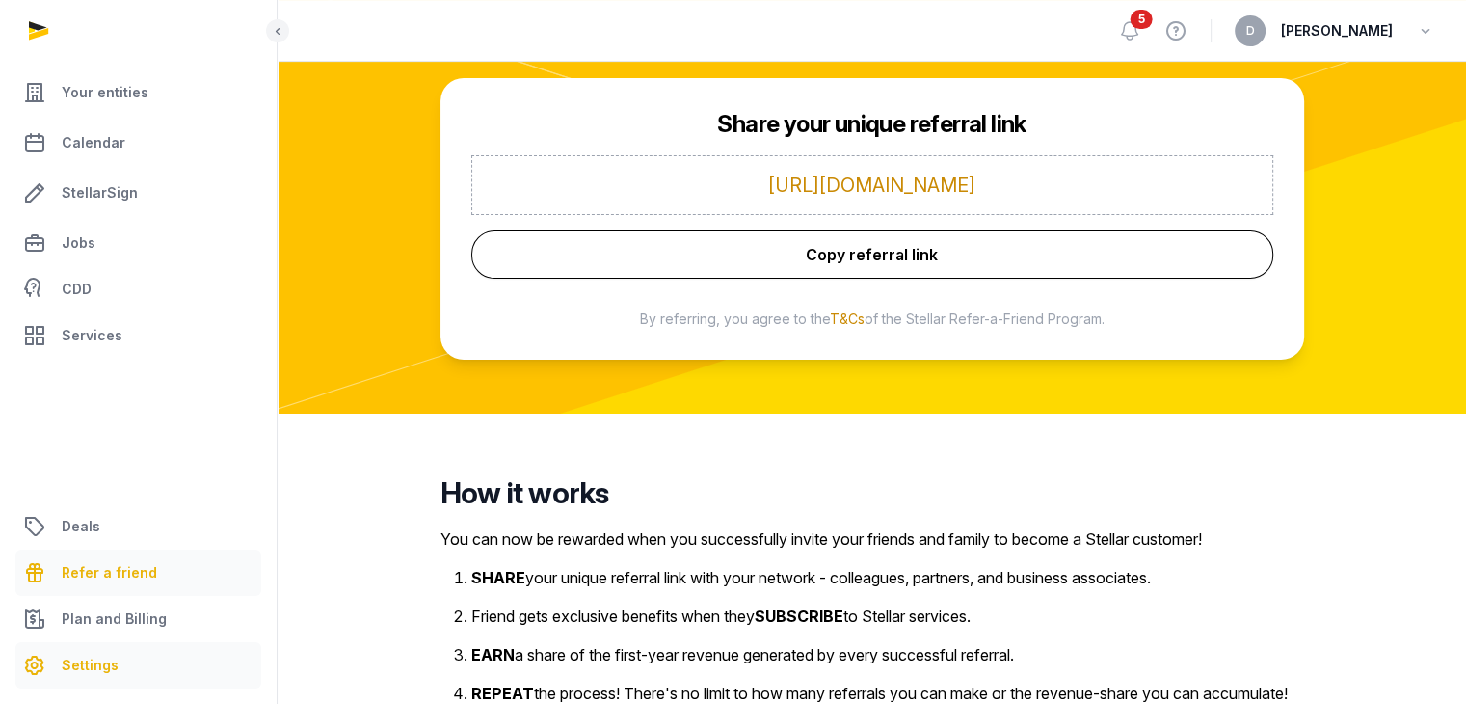
click at [116, 667] on link "Settings" at bounding box center [138, 665] width 246 height 46
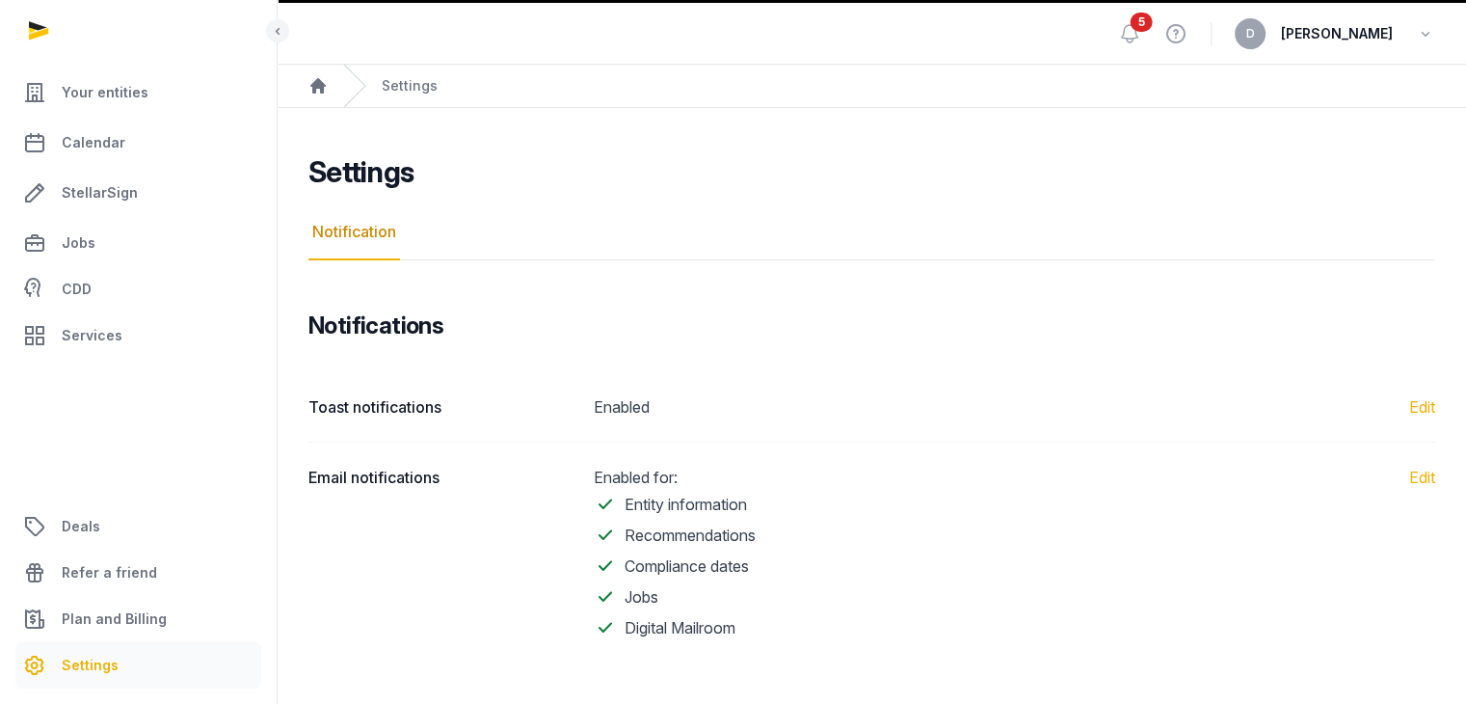
click at [1387, 30] on span "[PERSON_NAME]" at bounding box center [1337, 33] width 112 height 23
click at [1414, 32] on div "D [PERSON_NAME]" at bounding box center [1335, 33] width 200 height 31
click at [1431, 32] on icon "button" at bounding box center [1425, 33] width 19 height 27
click at [1259, 67] on link "Your Profile" at bounding box center [1327, 78] width 216 height 35
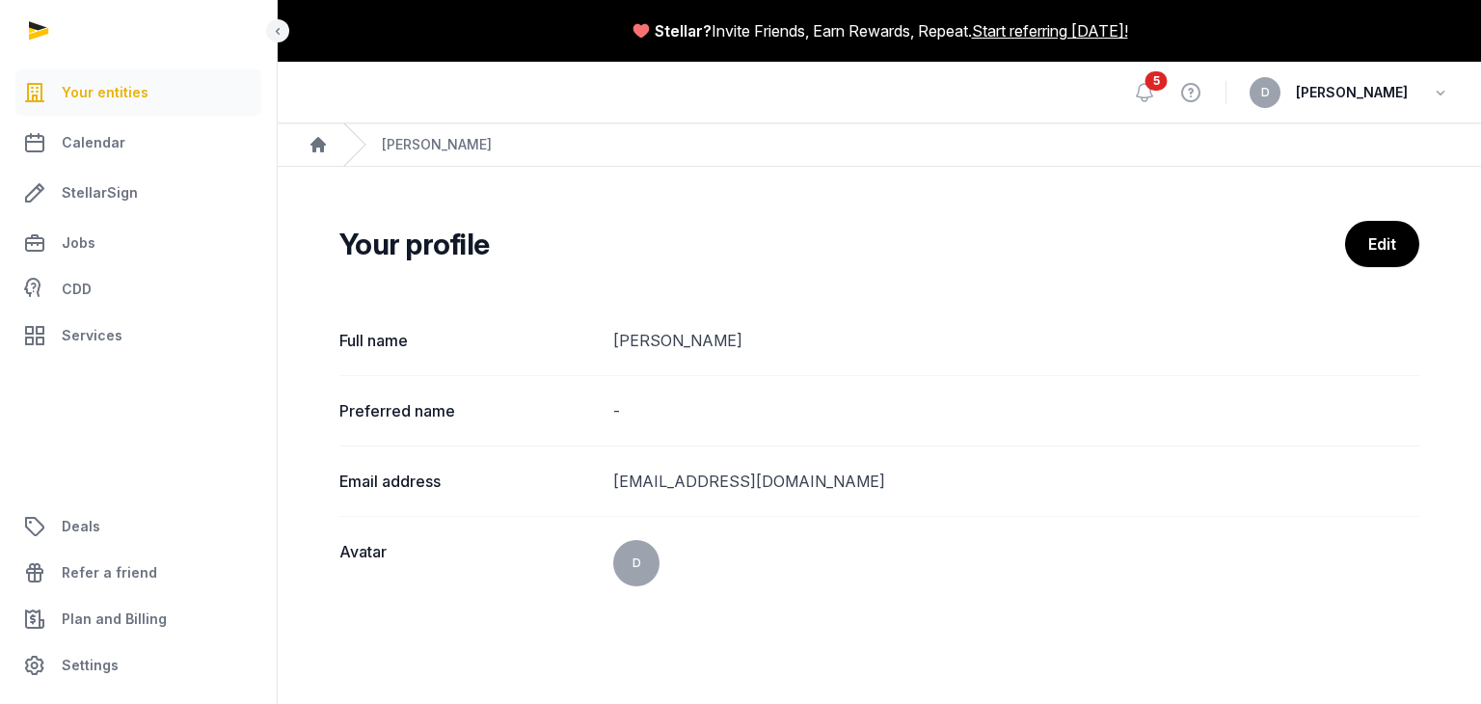
click at [103, 101] on span "Your entities" at bounding box center [105, 92] width 87 height 23
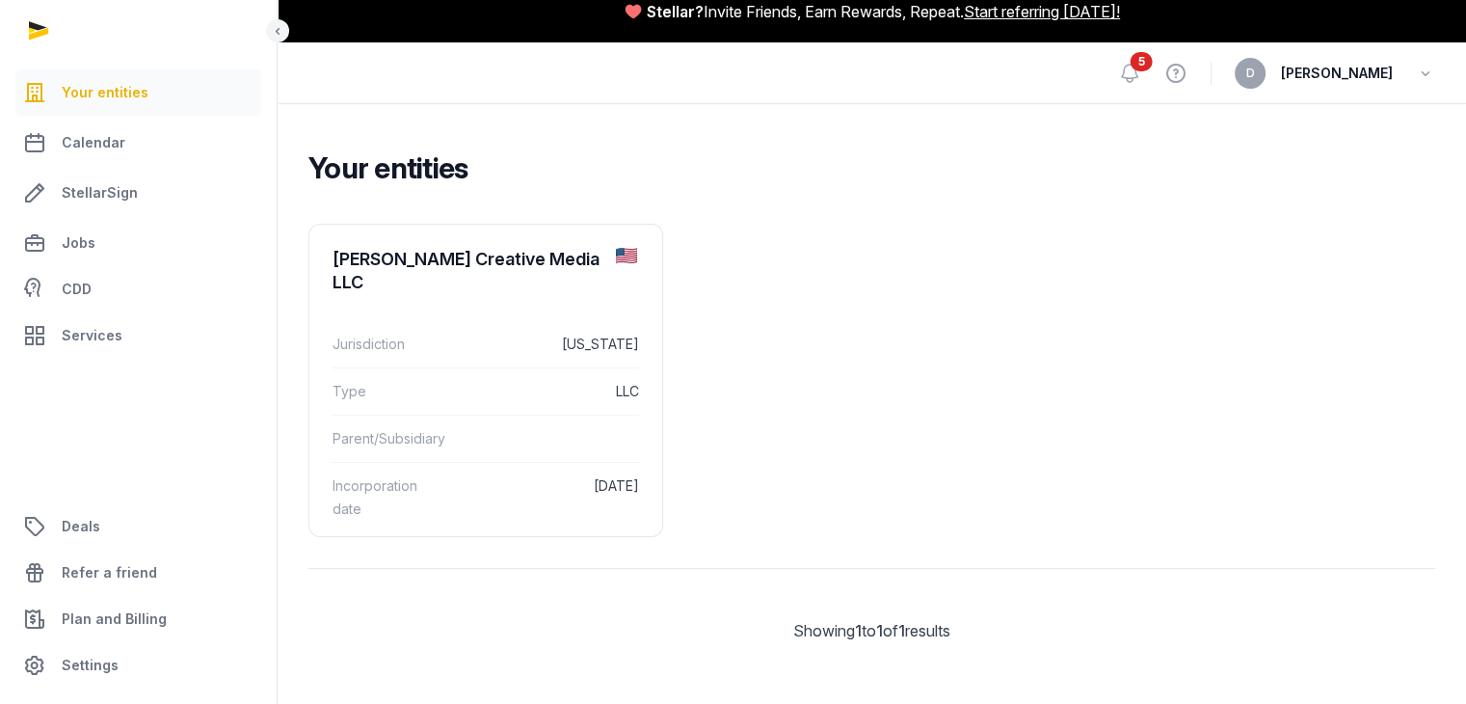
scroll to position [22, 0]
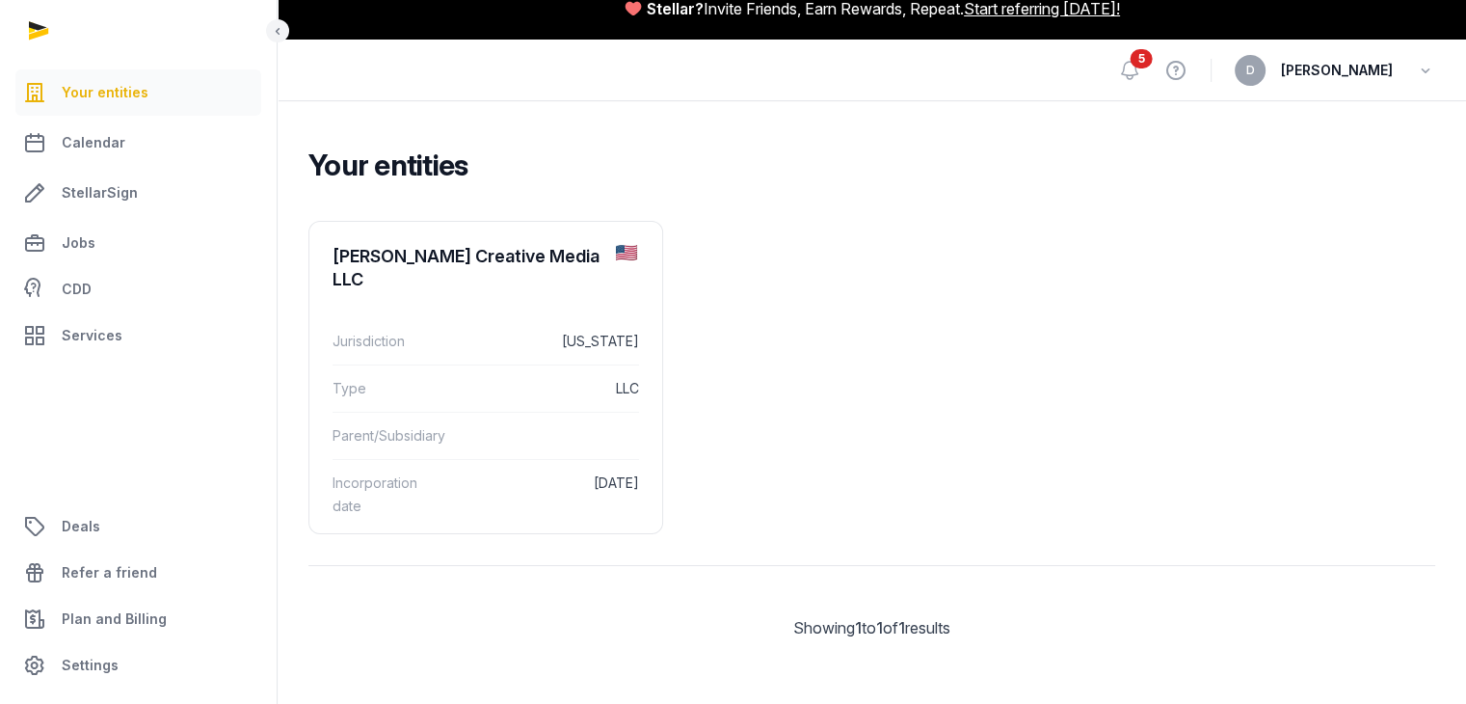
click at [734, 299] on ul "Lipson Creative Media LLC Jurisdiction California Type LLC Parent/Subsidiary In…" at bounding box center [871, 377] width 1127 height 313
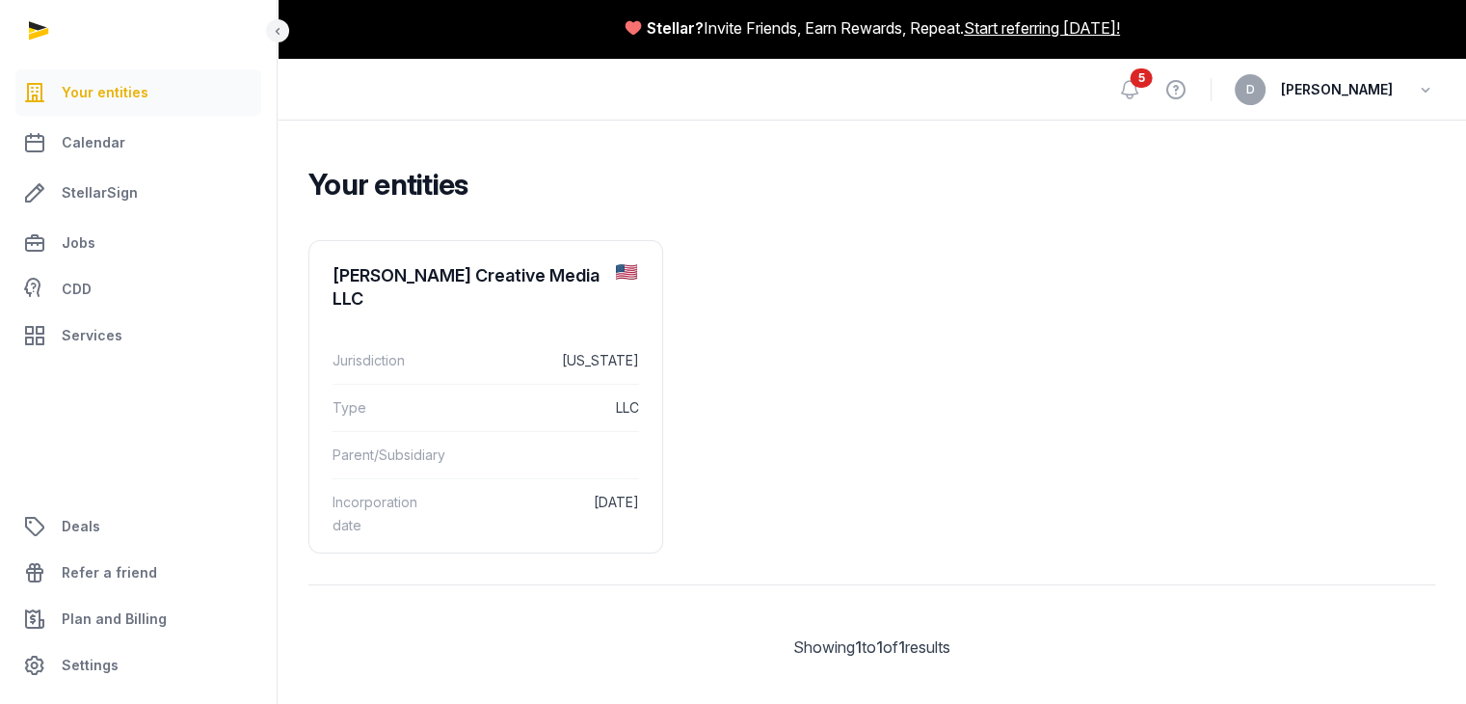
scroll to position [0, 0]
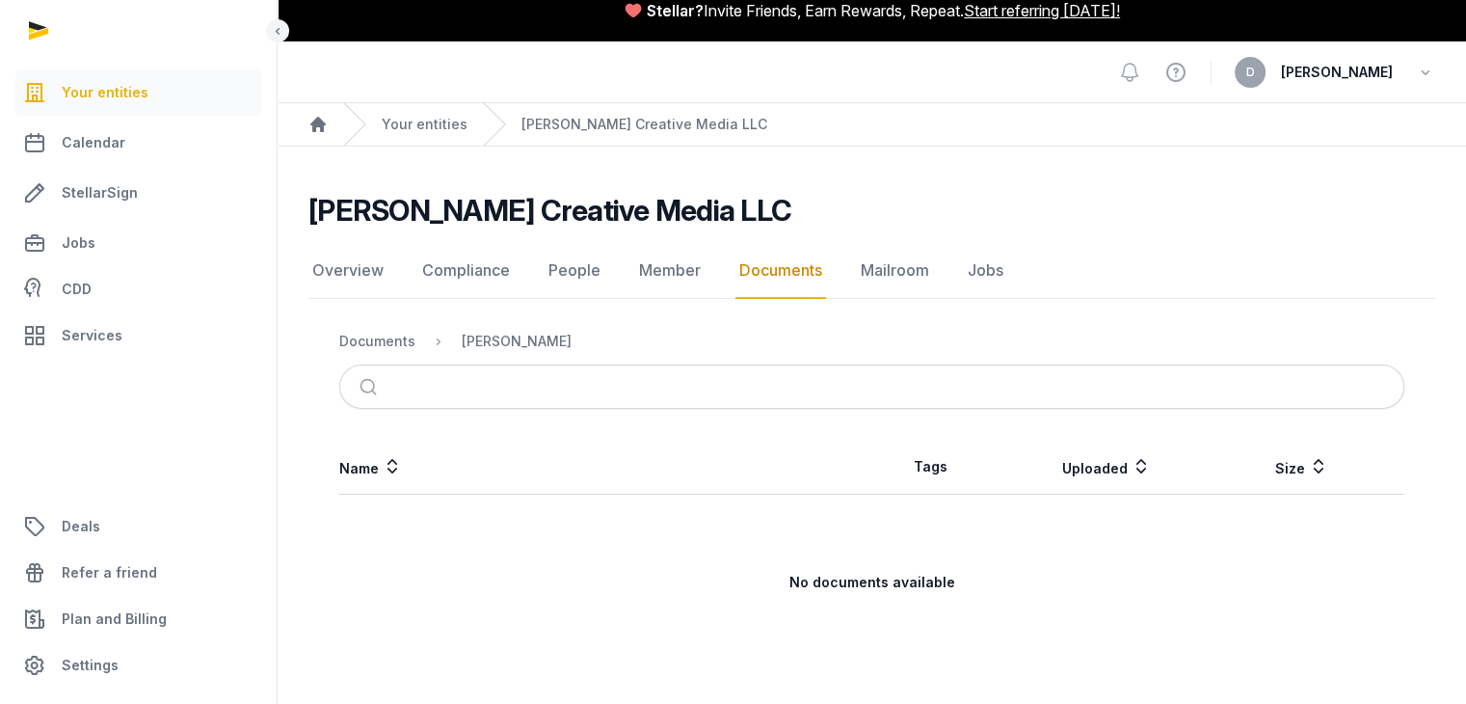
scroll to position [23, 0]
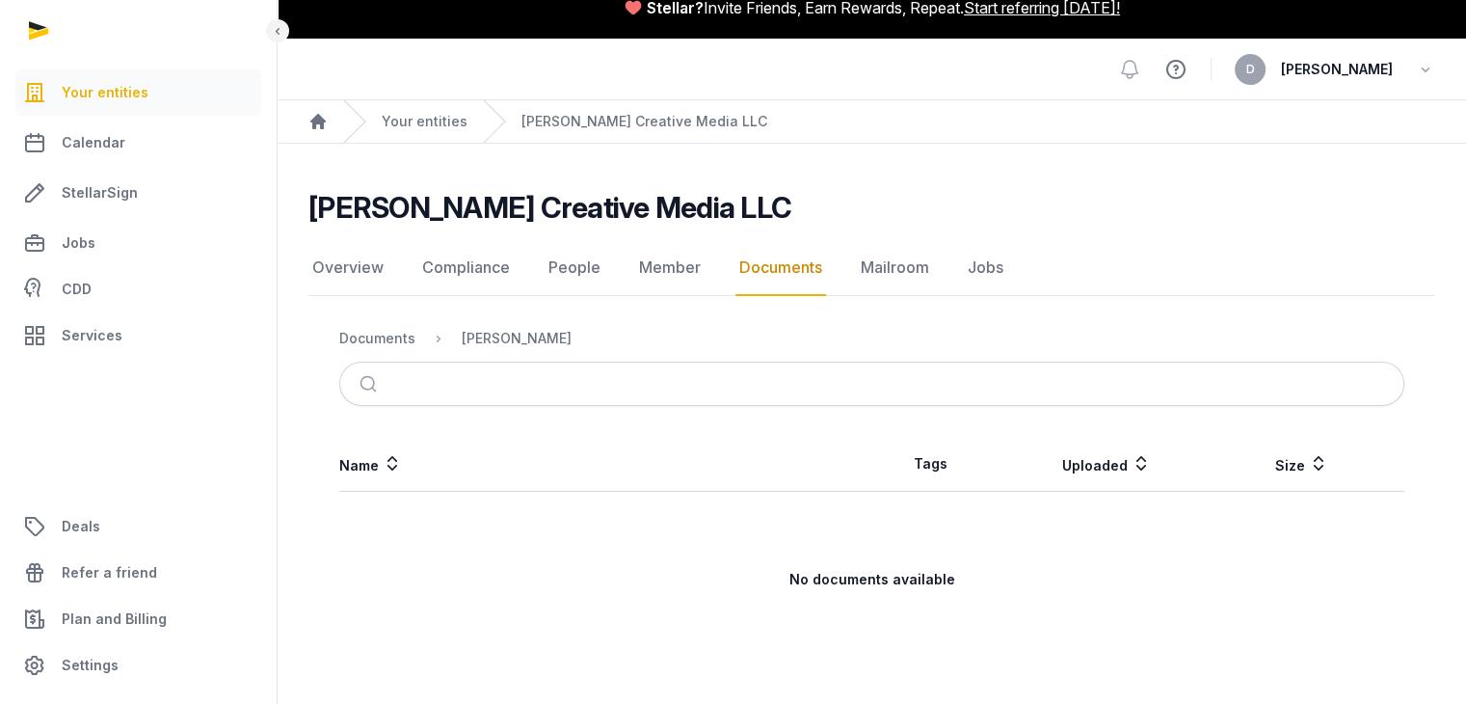
click at [1188, 66] on icon at bounding box center [1175, 69] width 23 height 31
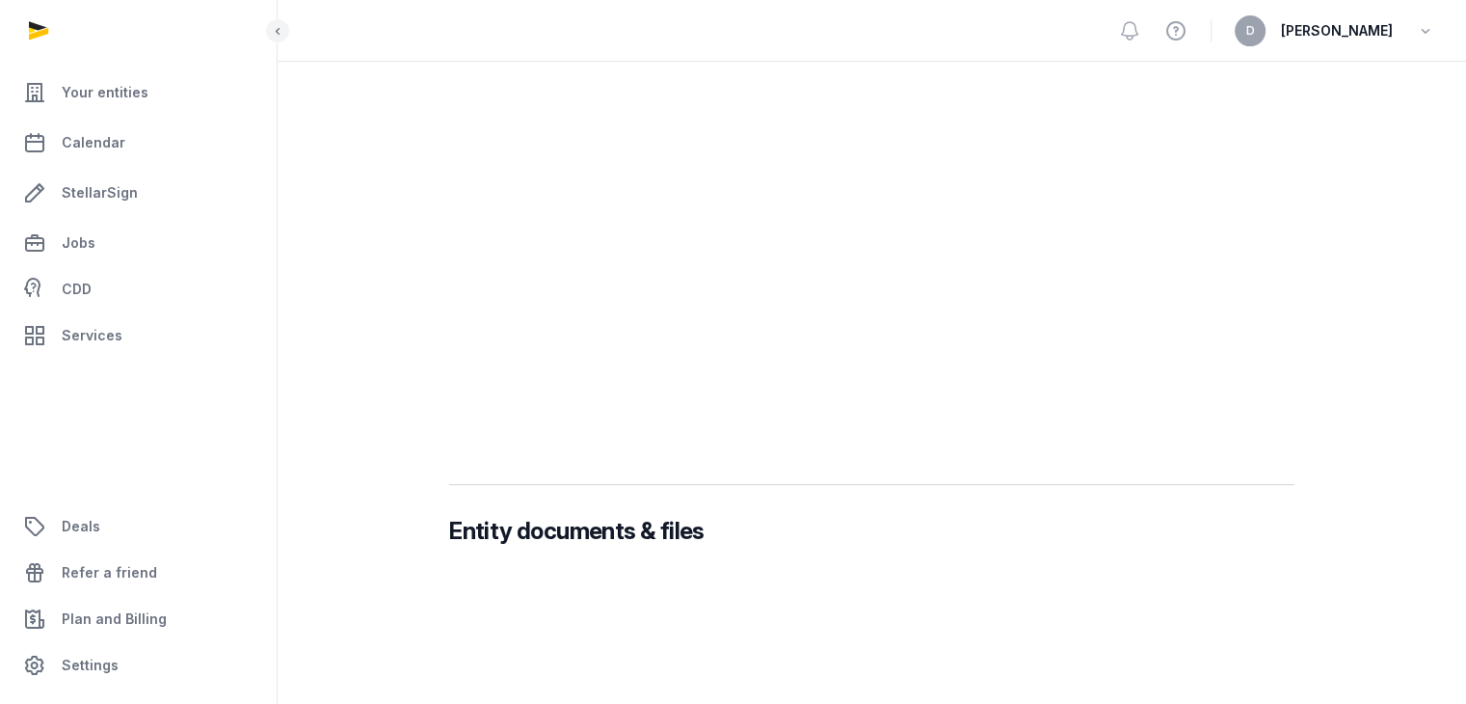
scroll to position [505, 0]
click at [1415, 32] on div "D [PERSON_NAME]" at bounding box center [1335, 30] width 200 height 31
click at [1431, 32] on icon "button" at bounding box center [1425, 30] width 19 height 27
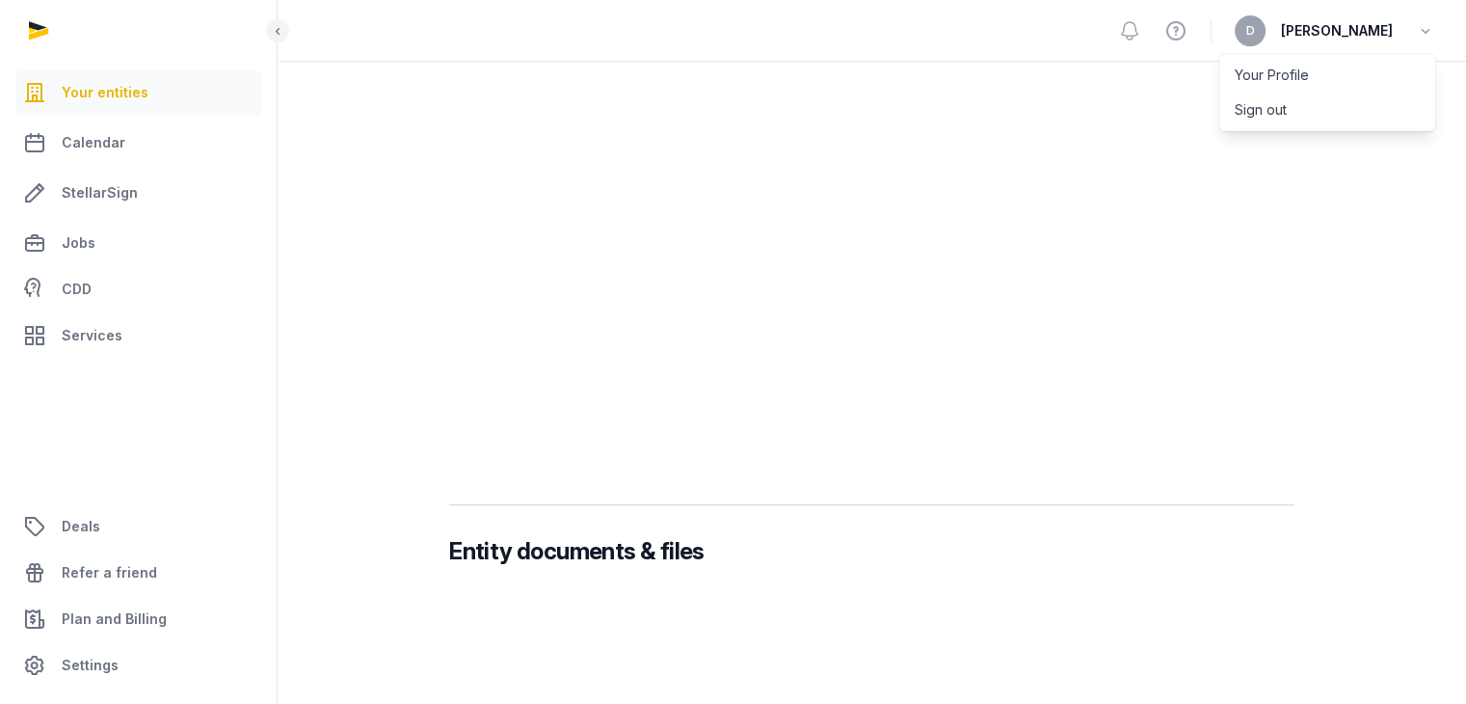
click at [104, 86] on span "Your entities" at bounding box center [105, 92] width 87 height 23
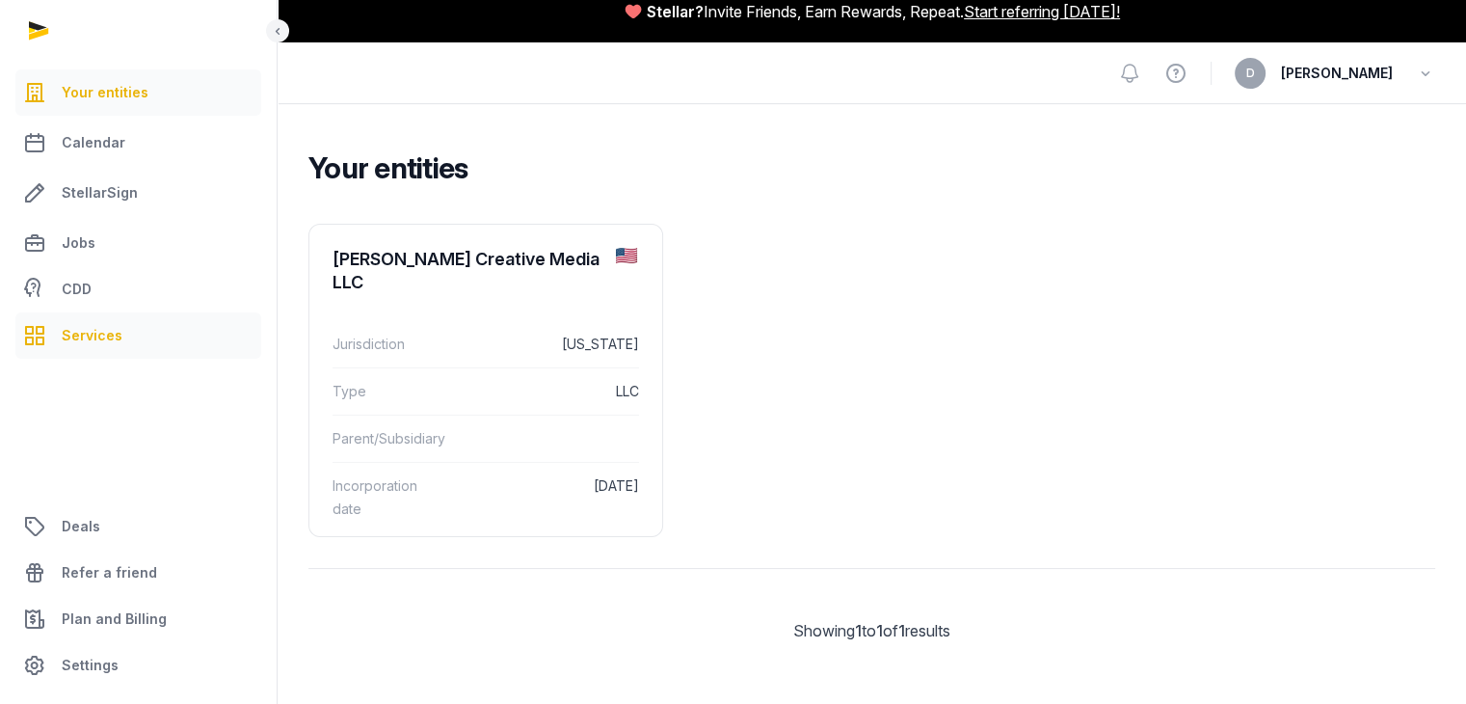
scroll to position [22, 0]
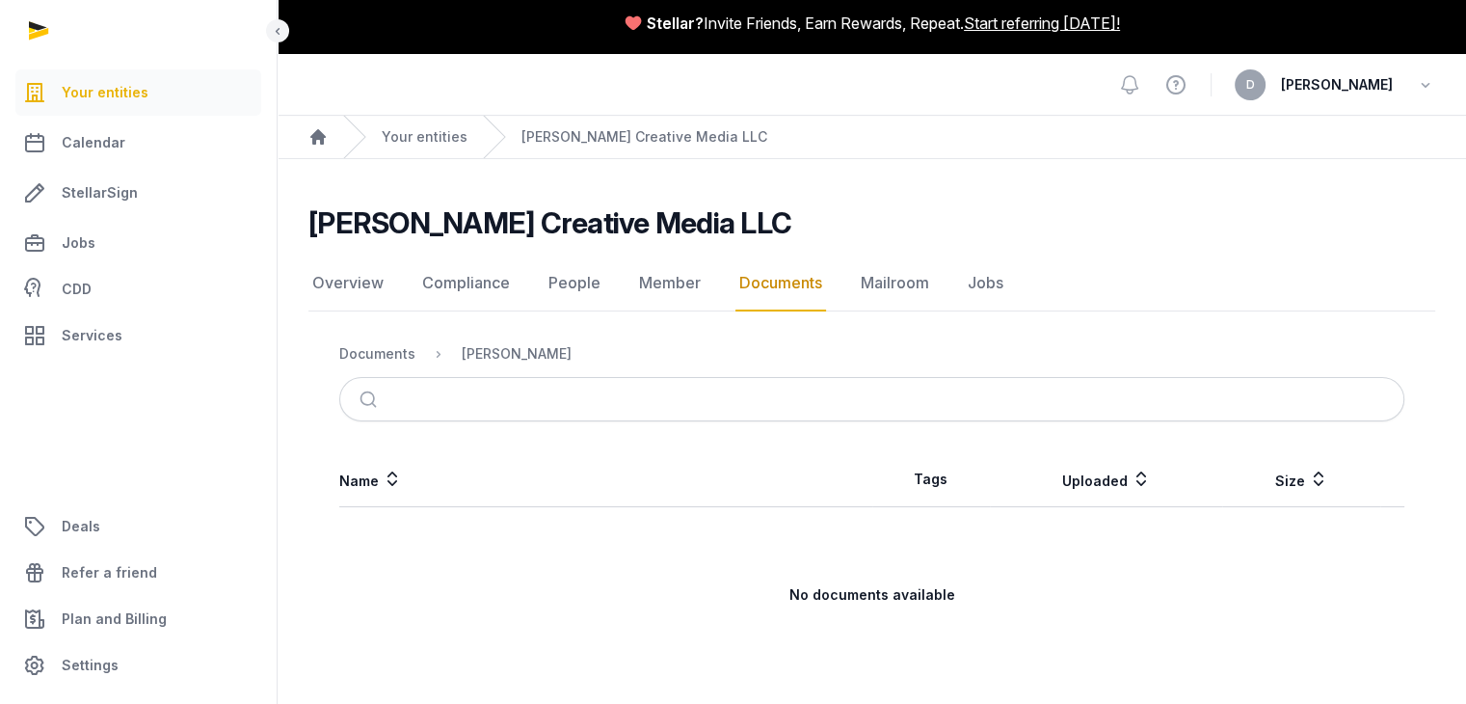
scroll to position [23, 0]
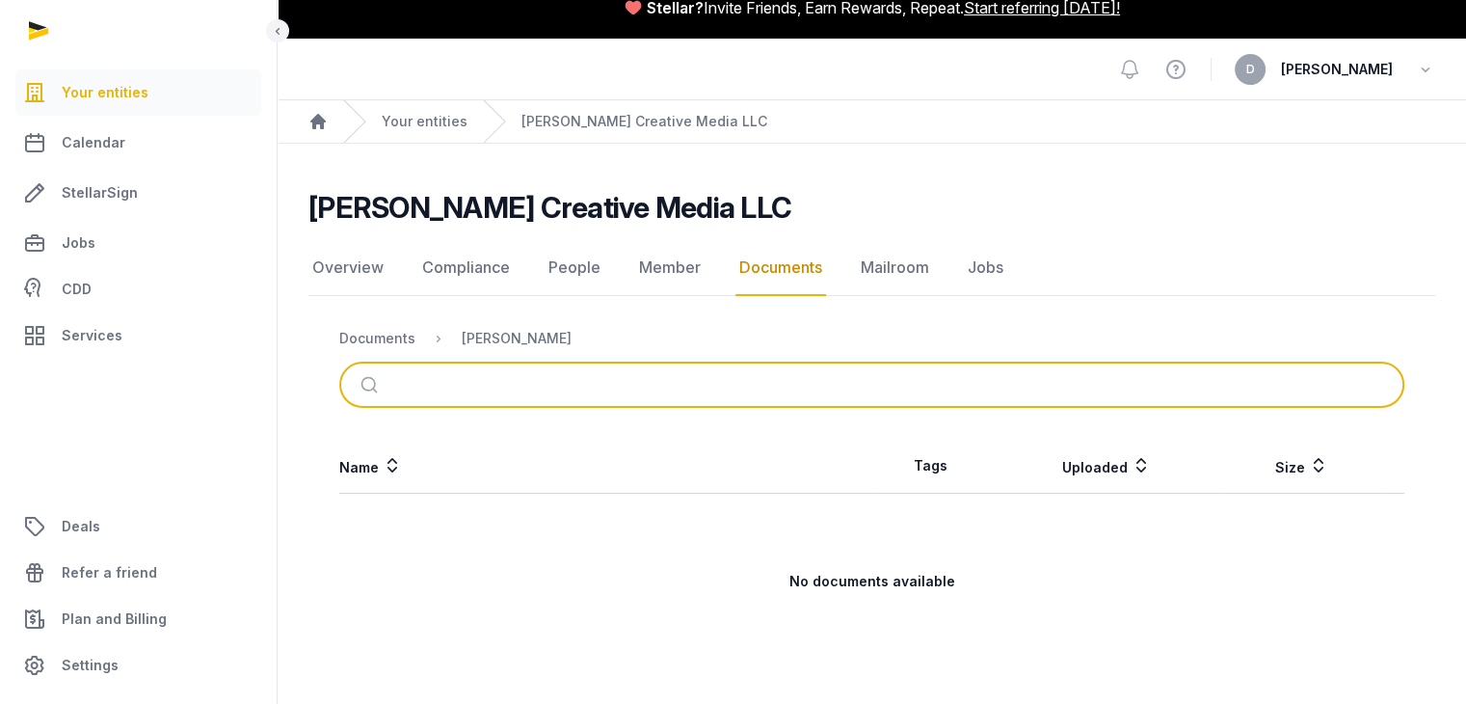
click at [526, 384] on input "search" at bounding box center [894, 384] width 1001 height 42
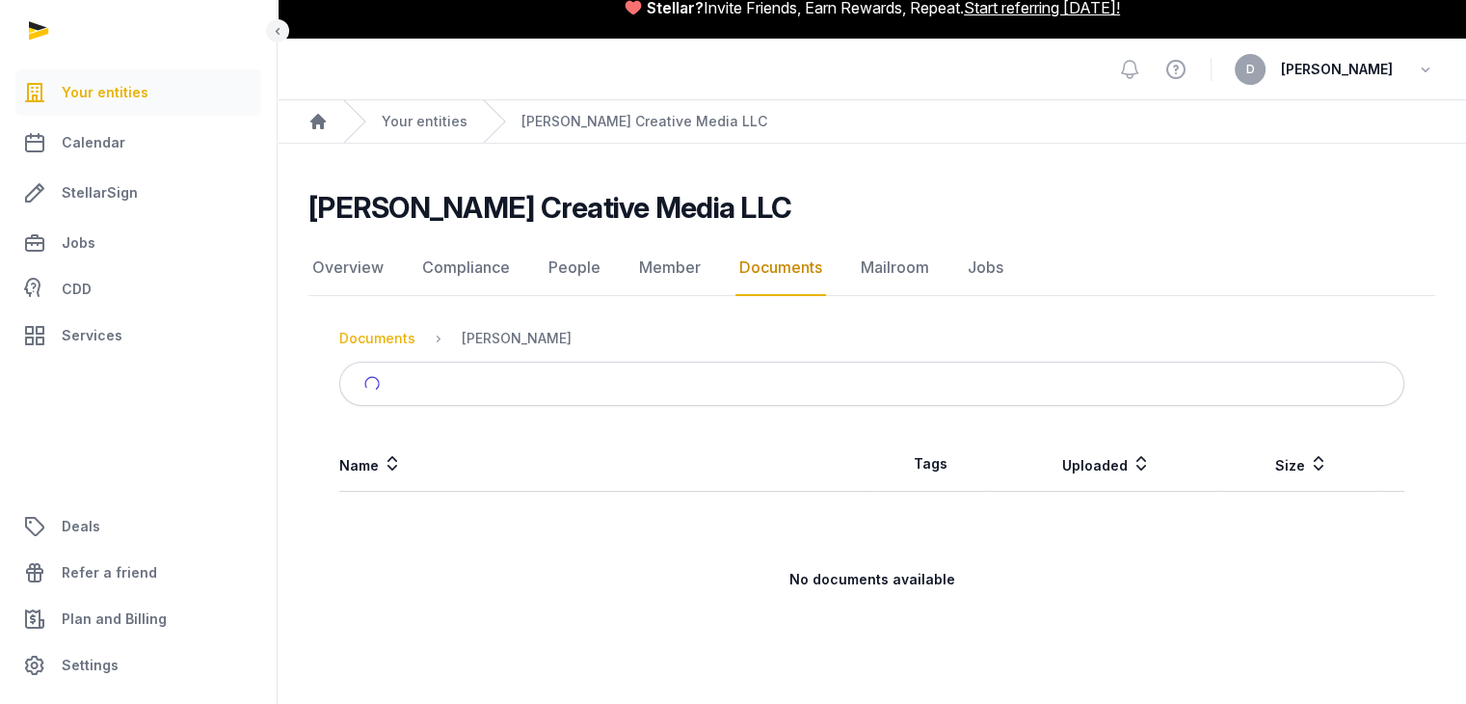
click at [386, 337] on div "Documents" at bounding box center [377, 338] width 76 height 19
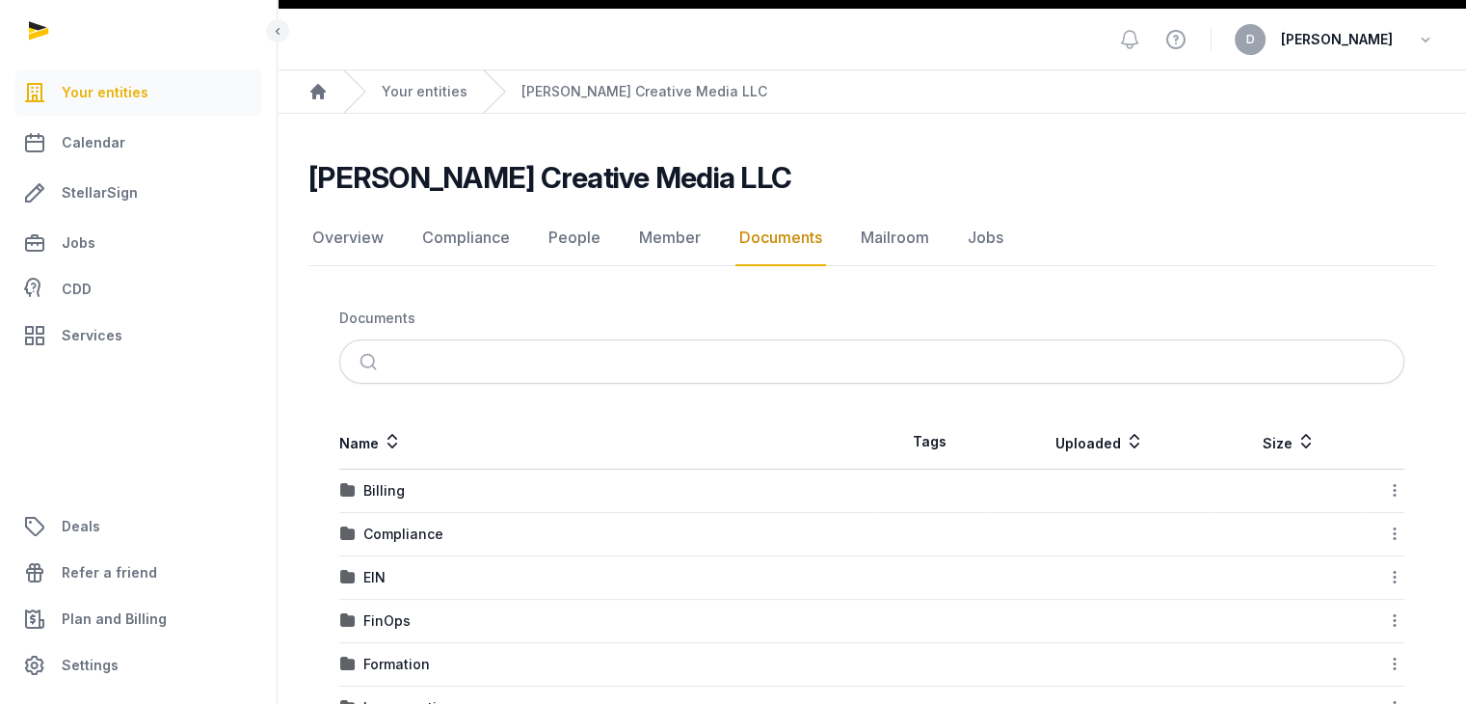
scroll to position [120, 0]
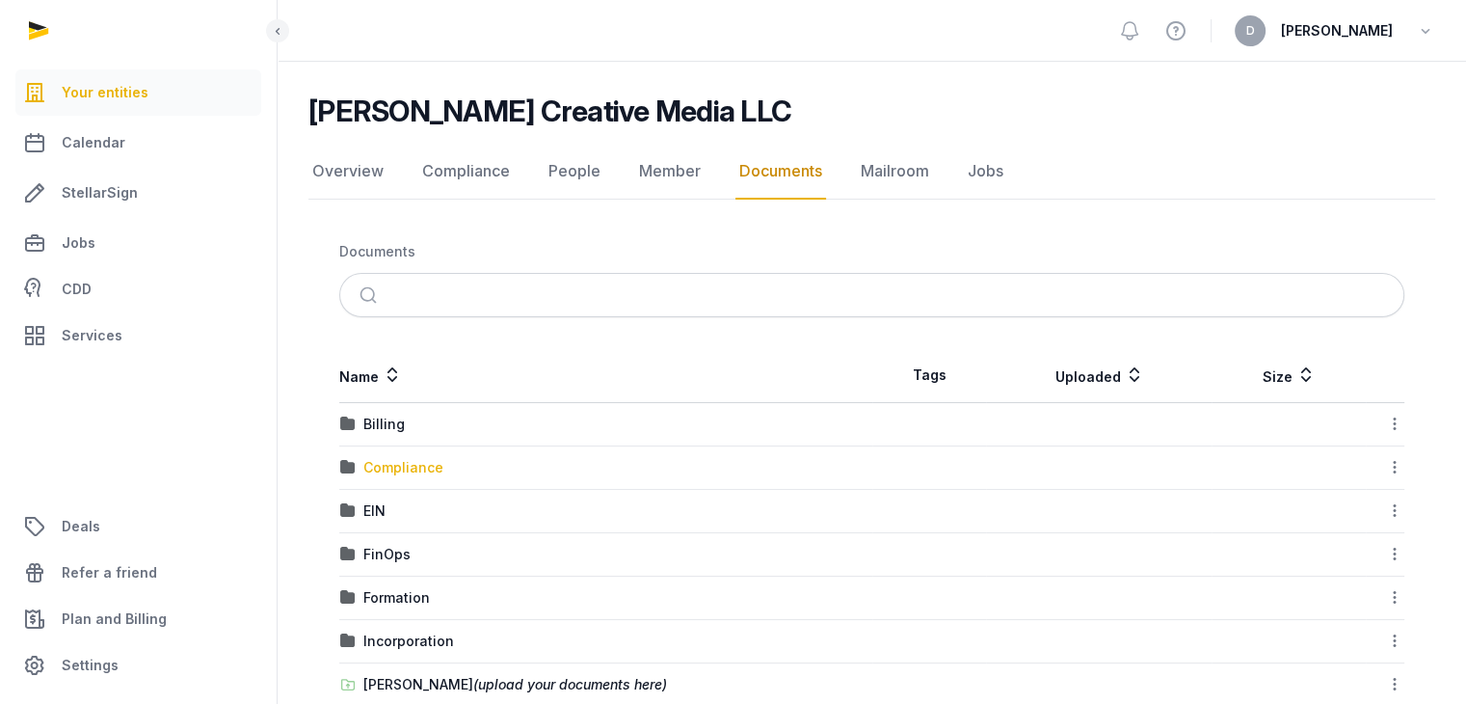
click at [424, 460] on div "Compliance" at bounding box center [403, 467] width 80 height 19
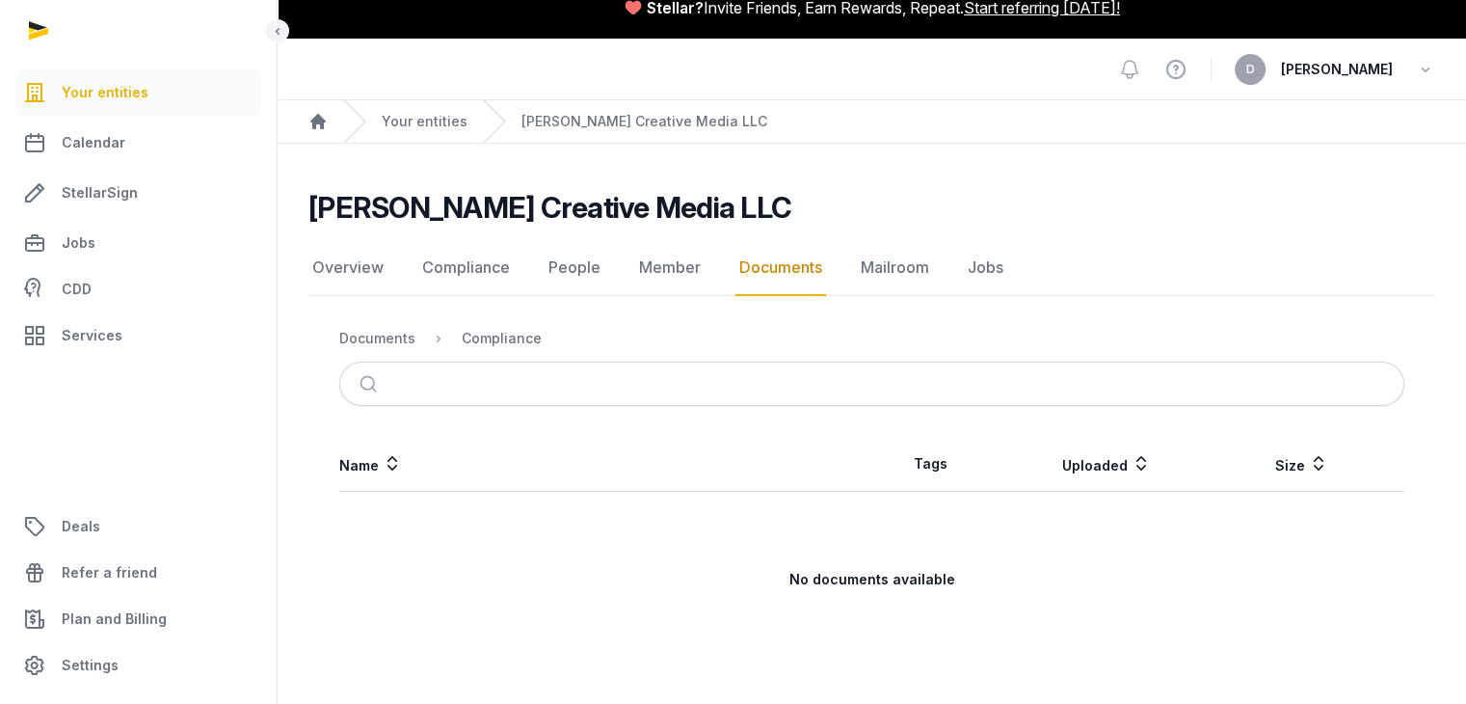
click at [361, 329] on div "Documents" at bounding box center [377, 338] width 76 height 19
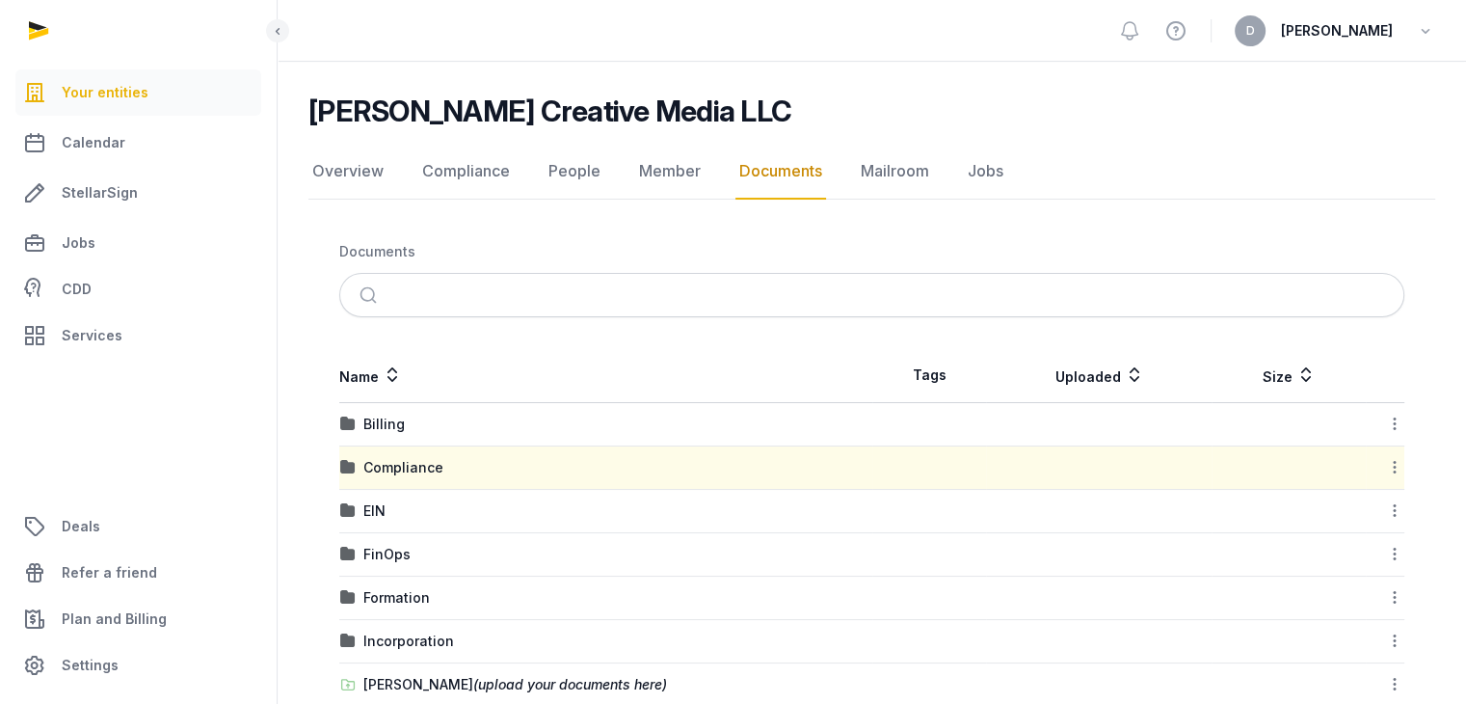
scroll to position [158, 0]
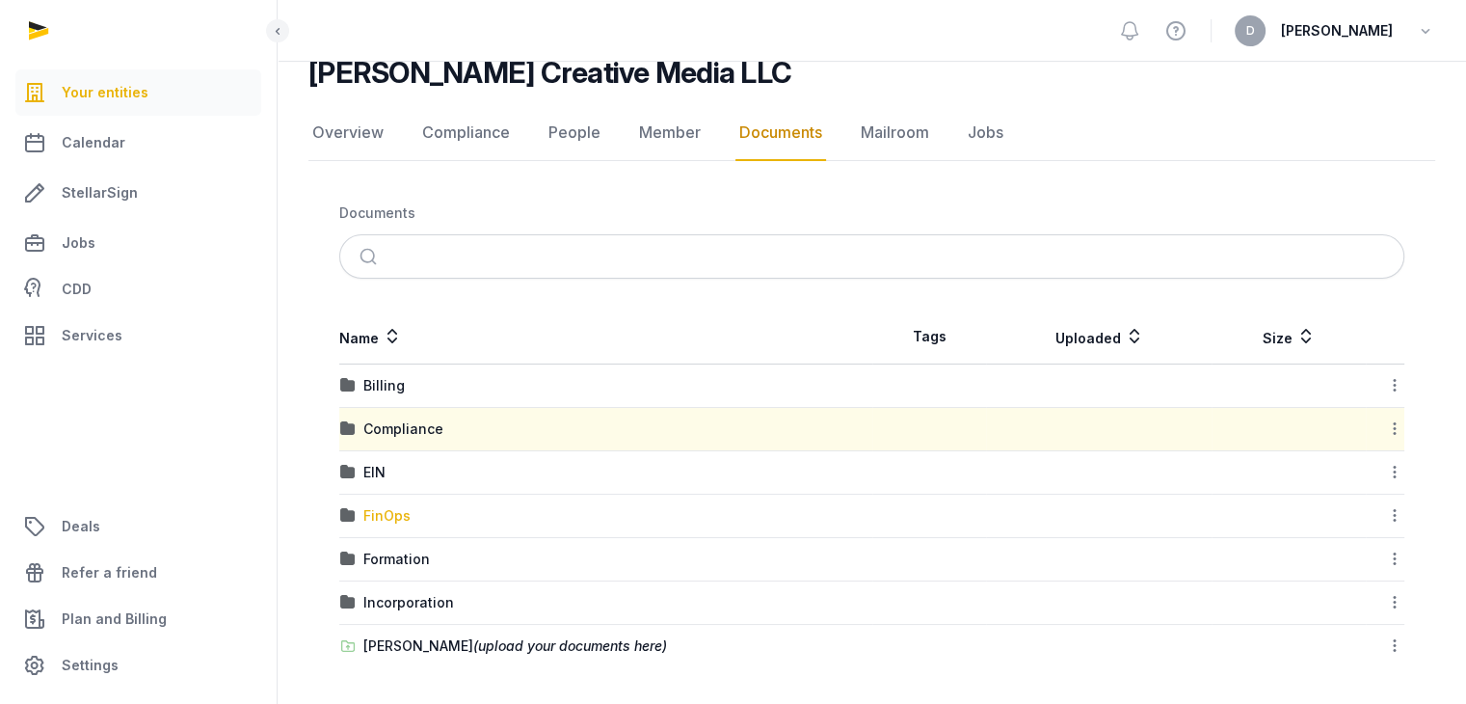
click at [385, 514] on div "FinOps" at bounding box center [386, 515] width 47 height 19
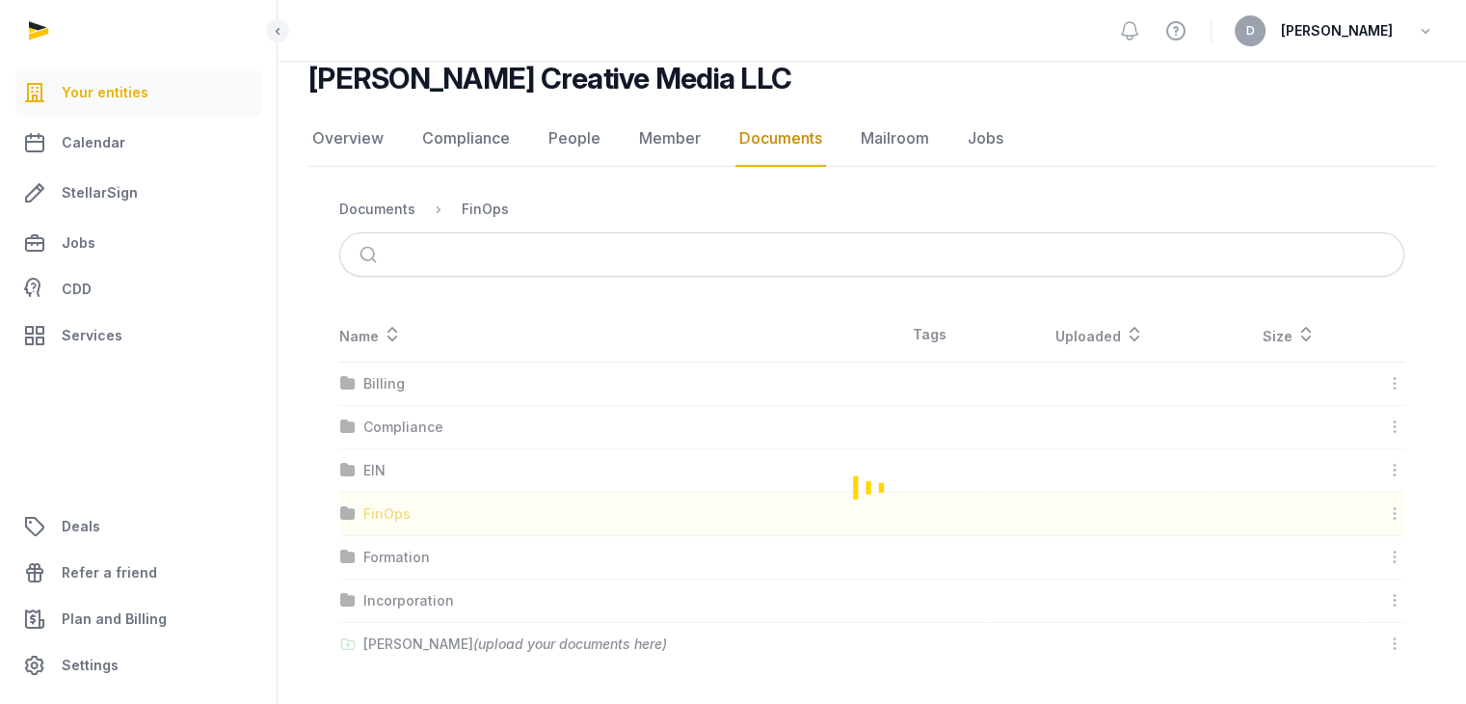
scroll to position [0, 0]
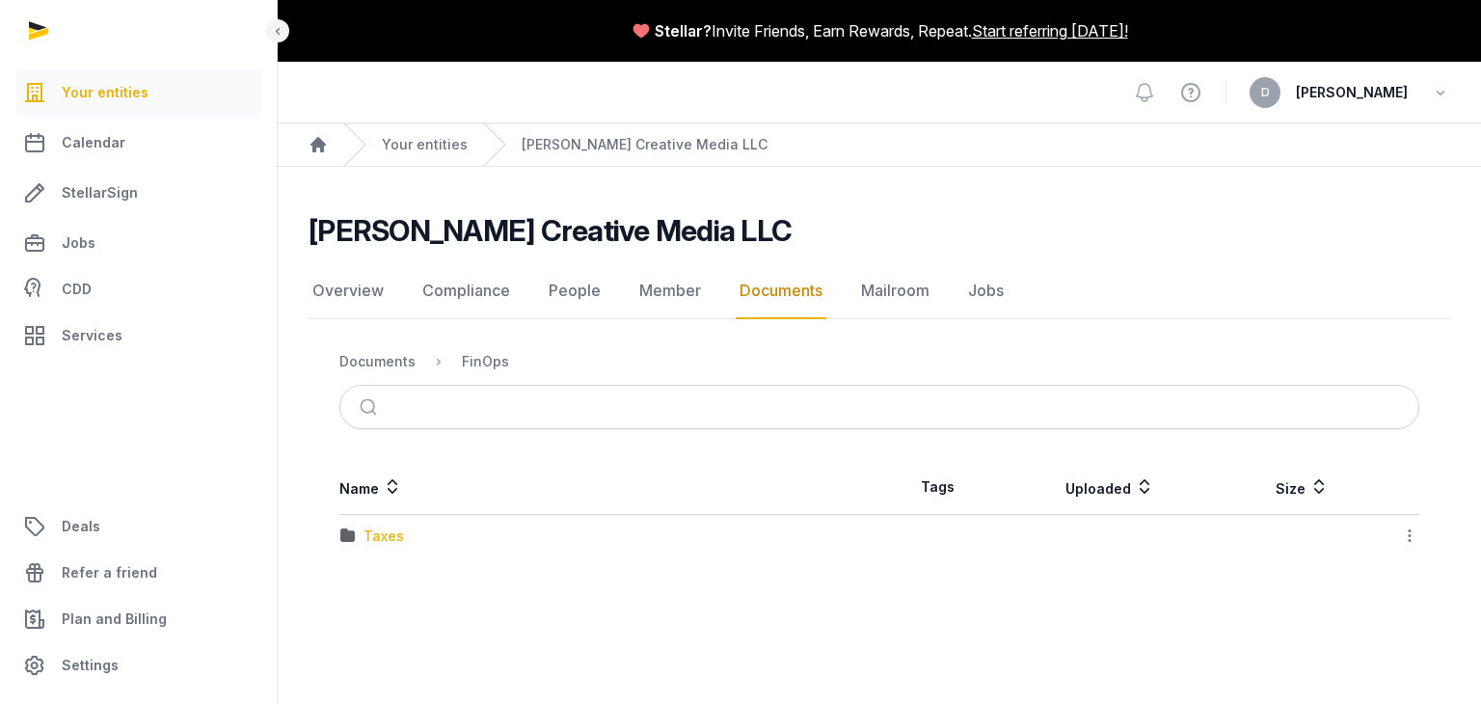
click at [389, 528] on div "Taxes" at bounding box center [383, 535] width 40 height 19
click at [394, 540] on div "Federal" at bounding box center [388, 535] width 50 height 19
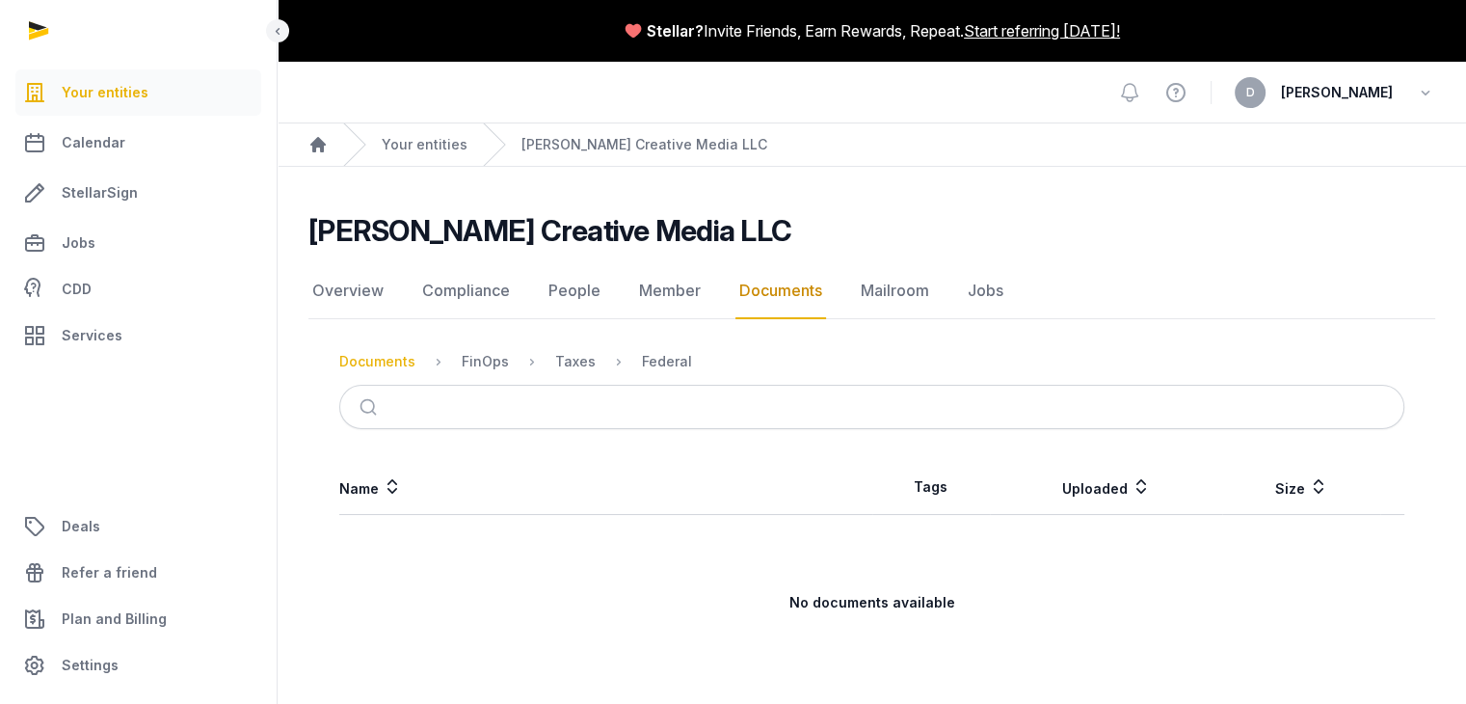
click at [386, 359] on div "Documents" at bounding box center [377, 361] width 76 height 19
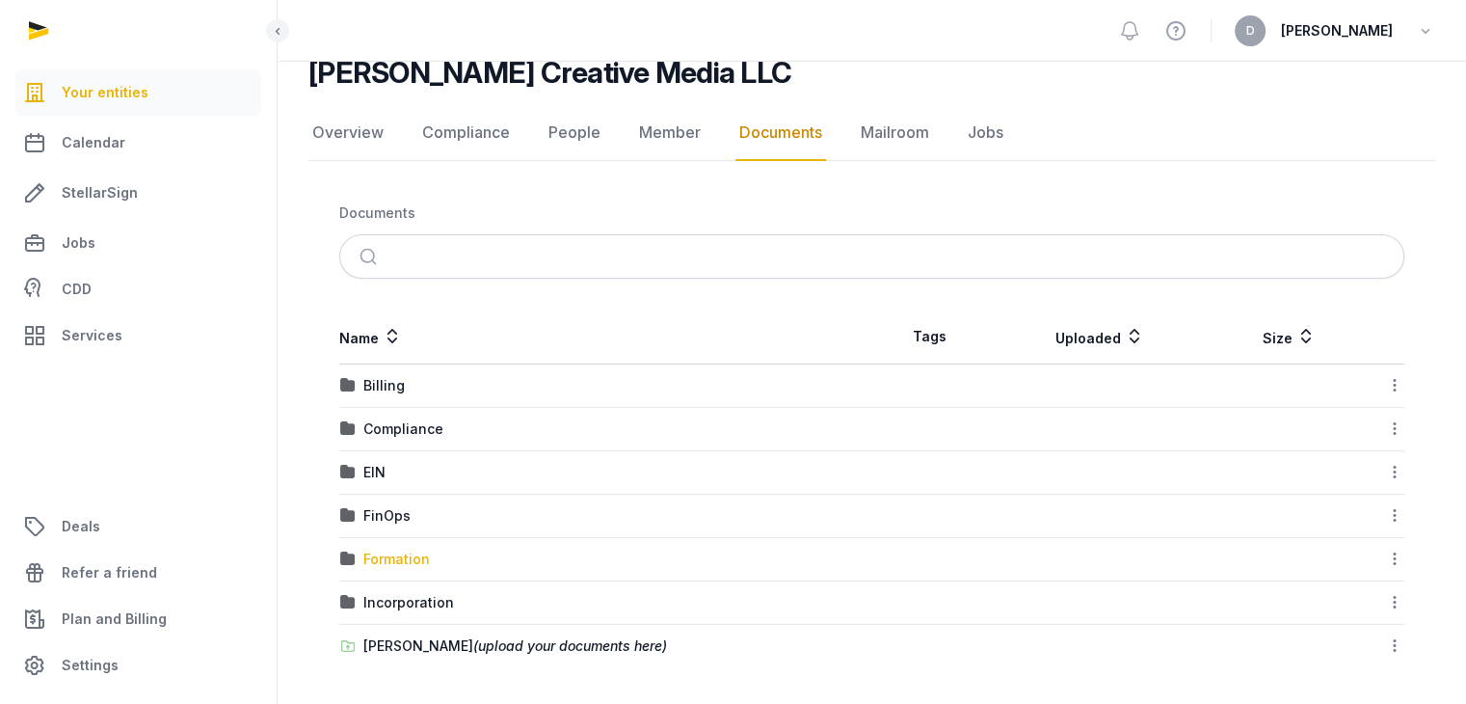
click at [396, 552] on div "Formation" at bounding box center [396, 558] width 67 height 19
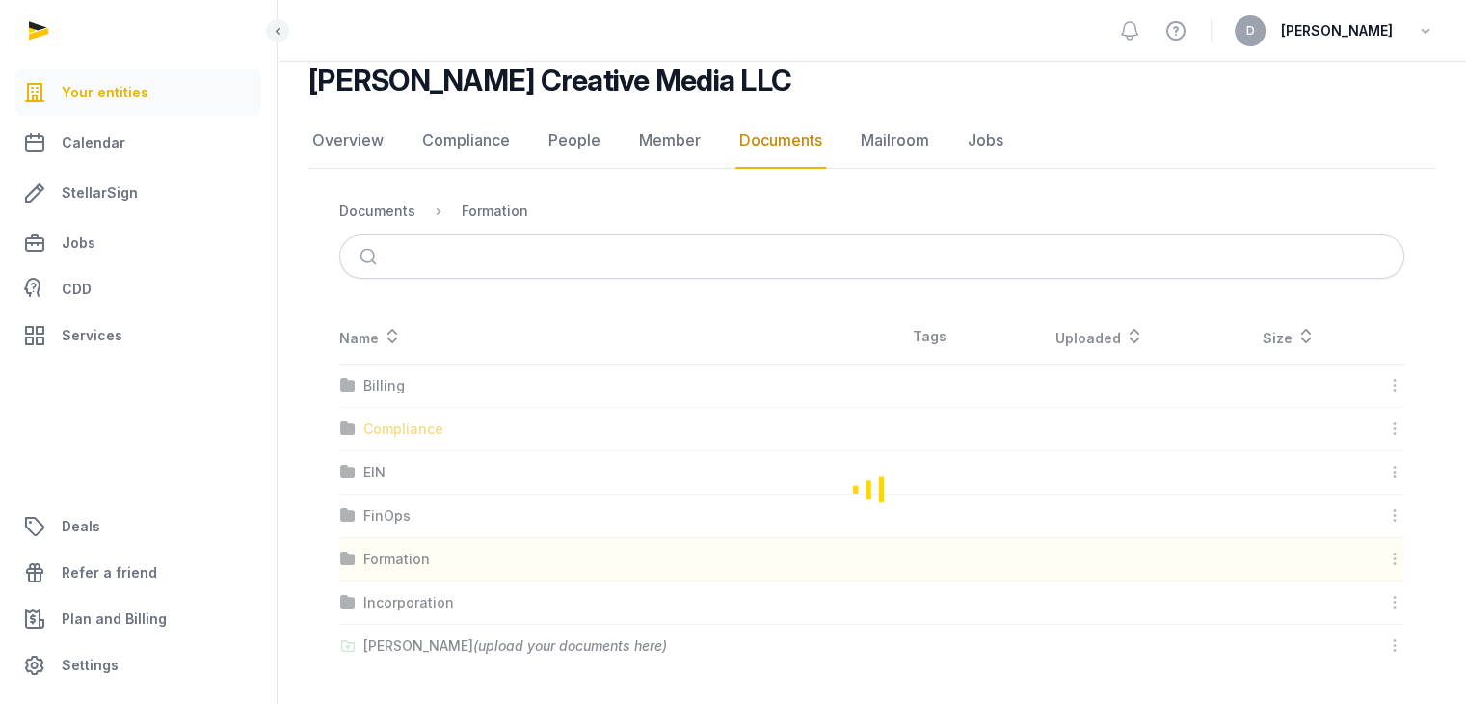
scroll to position [130, 0]
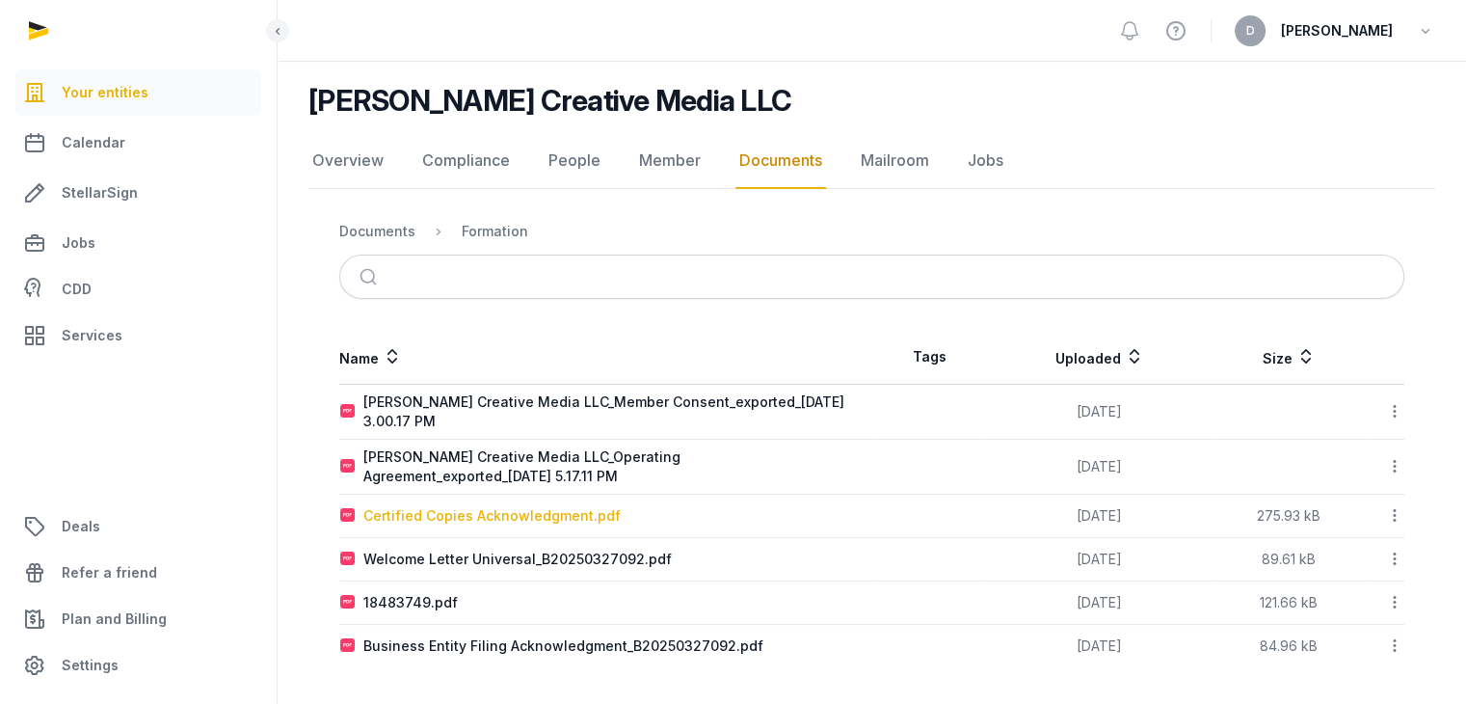
click at [501, 518] on div "Certified Copies Acknowledgment.pdf" at bounding box center [491, 515] width 257 height 19
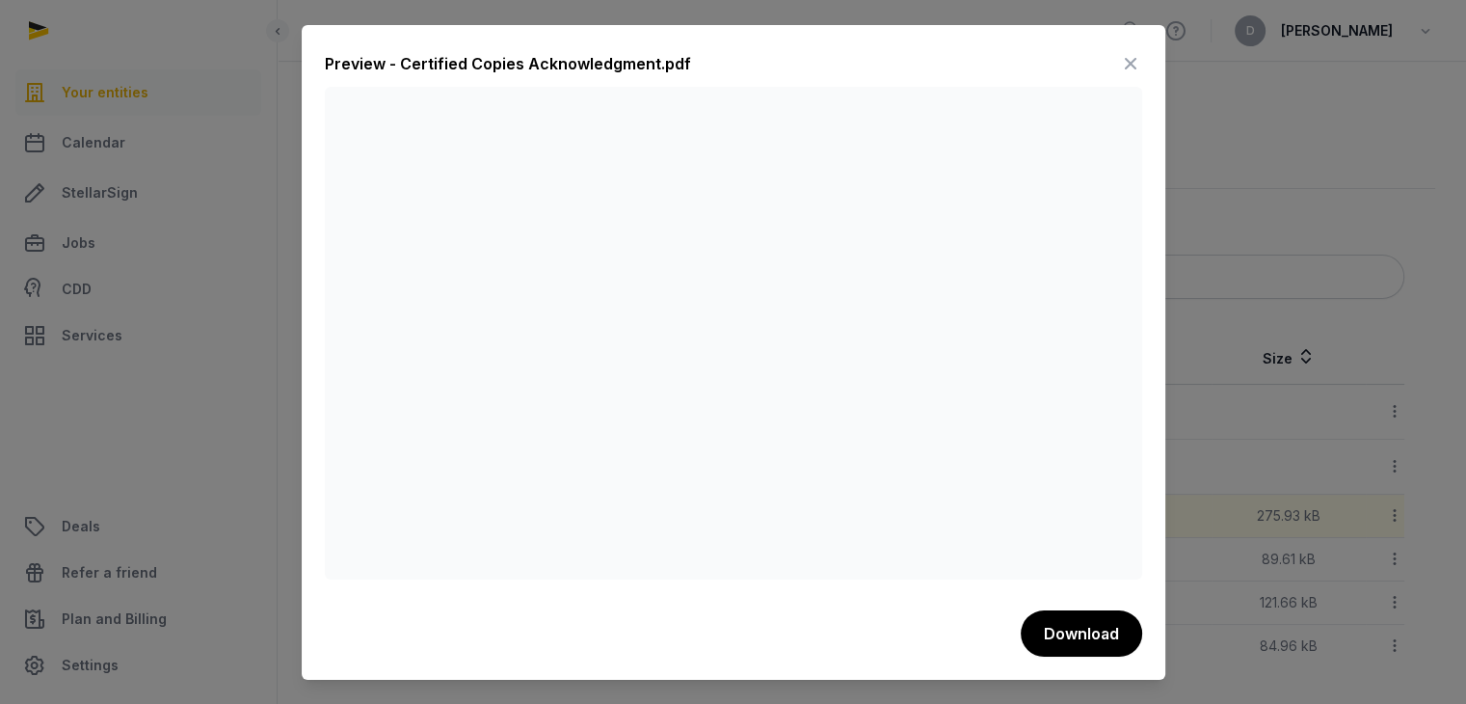
click at [1257, 245] on div at bounding box center [733, 352] width 1466 height 704
click at [1123, 66] on icon at bounding box center [1130, 63] width 23 height 31
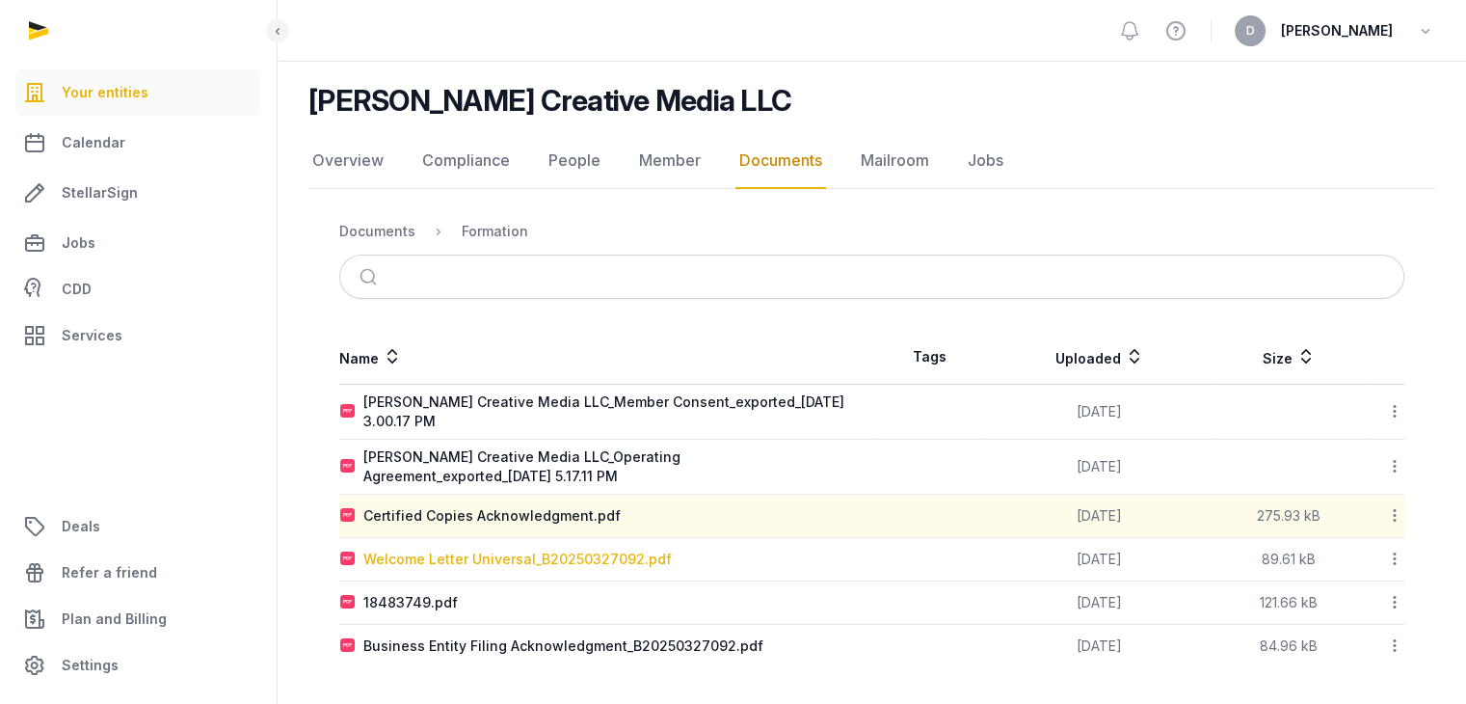
click at [468, 565] on div "Welcome Letter Universal_B20250327092.pdf" at bounding box center [517, 558] width 308 height 19
